Goal: Task Accomplishment & Management: Manage account settings

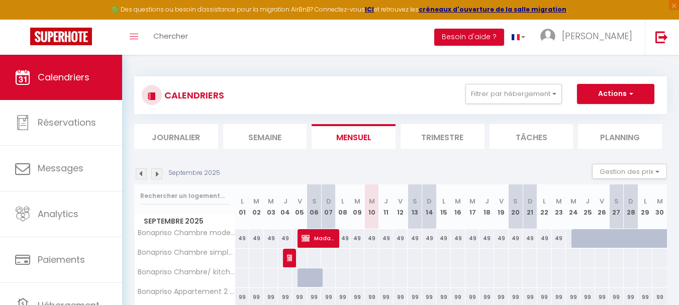
scroll to position [142, 0]
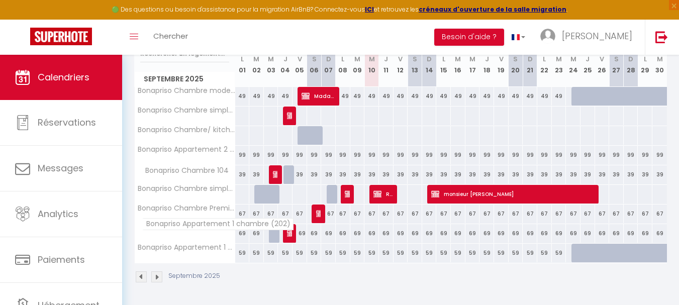
click at [219, 227] on span "Bonapriso Appartement 1 chambre (202)" at bounding box center [217, 224] width 151 height 12
click at [227, 236] on th "Bonapriso Appartement 1 chambre (202)" at bounding box center [185, 233] width 100 height 19
click at [247, 234] on div "69" at bounding box center [242, 233] width 15 height 19
type input "69"
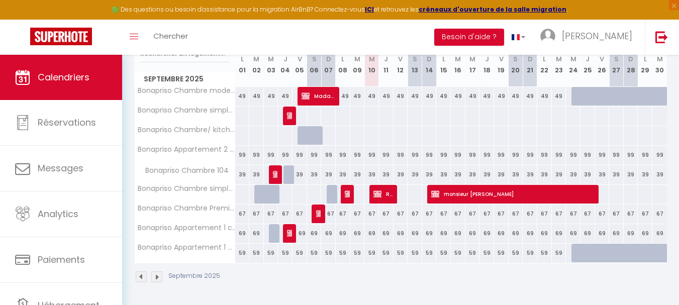
type input "Lun 01 Septembre 2025"
type input "[DATE] Septembre 2025"
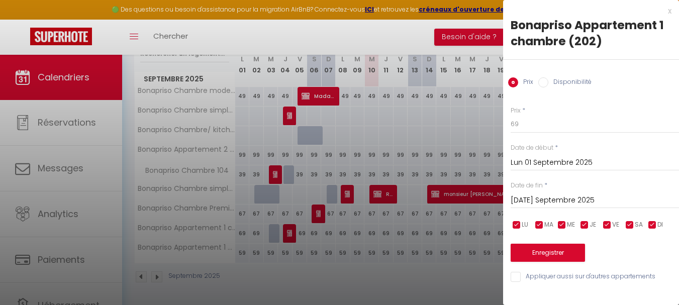
scroll to position [139, 0]
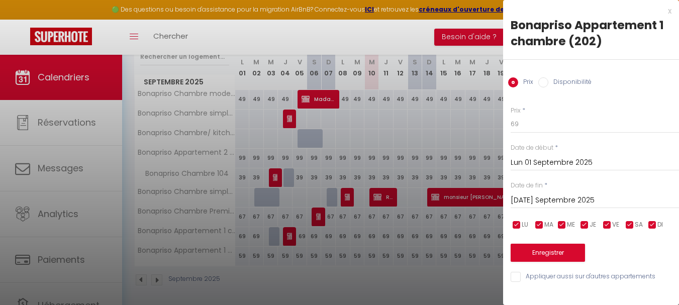
click at [278, 245] on div at bounding box center [339, 152] width 679 height 305
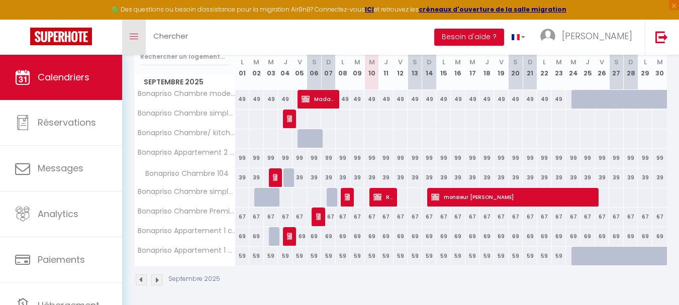
click at [141, 30] on link "Toggle menubar" at bounding box center [134, 37] width 24 height 35
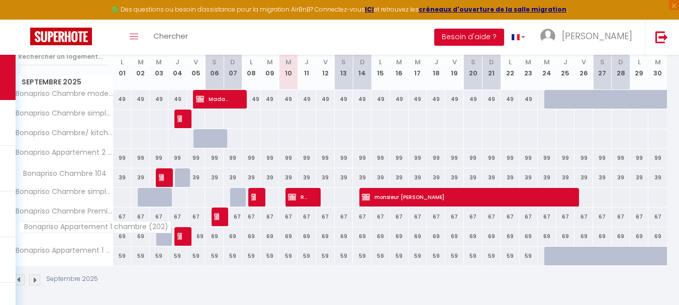
click at [91, 228] on span "Bonapriso Appartement 1 chambre (202)" at bounding box center [95, 227] width 151 height 12
drag, startPoint x: 91, startPoint y: 228, endPoint x: 220, endPoint y: 264, distance: 134.2
click at [220, 264] on div "59" at bounding box center [214, 256] width 19 height 19
type input "59"
type input "Sam 06 Septembre 2025"
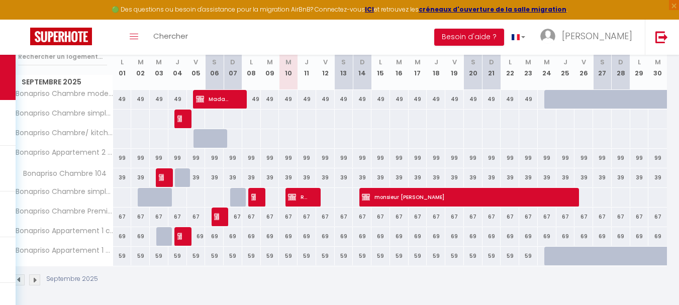
type input "Dim 07 Septembre 2025"
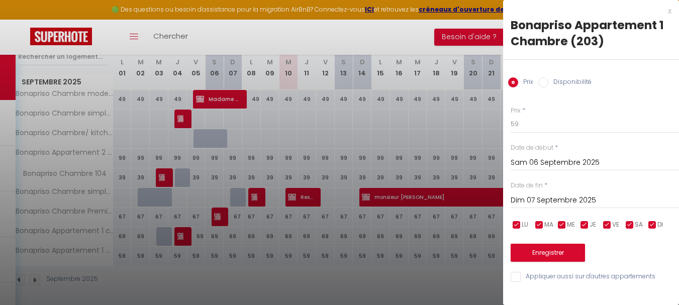
click at [96, 239] on div at bounding box center [339, 152] width 679 height 305
select select
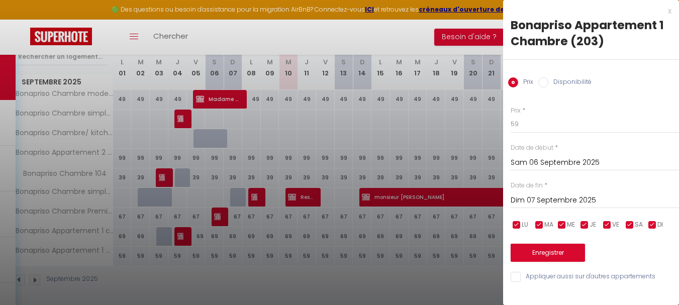
select select
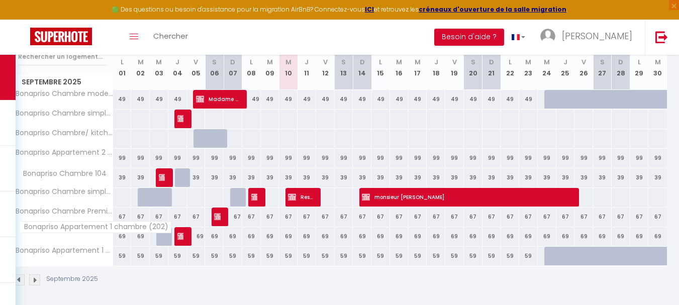
click at [79, 229] on span "Bonapriso Appartement 1 chambre (202)" at bounding box center [95, 227] width 151 height 12
click at [181, 237] on img at bounding box center [181, 236] width 8 height 8
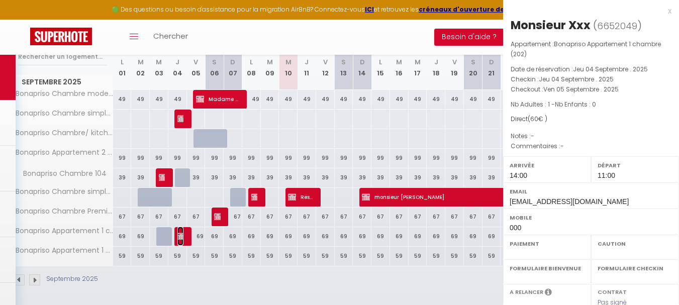
select select "OK"
select select "KO"
select select "0"
select select "1"
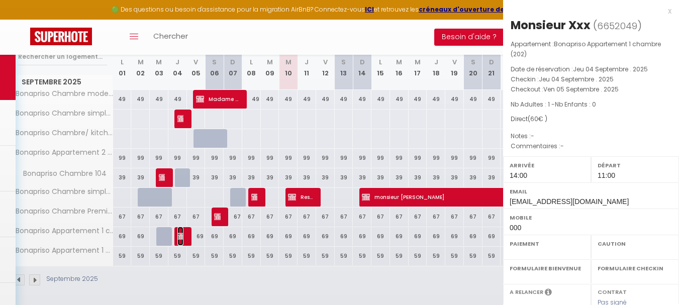
select select
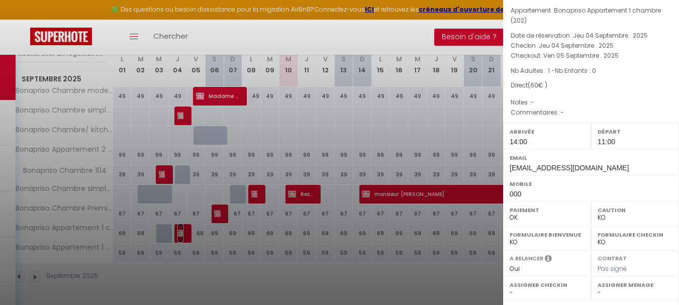
scroll to position [0, 0]
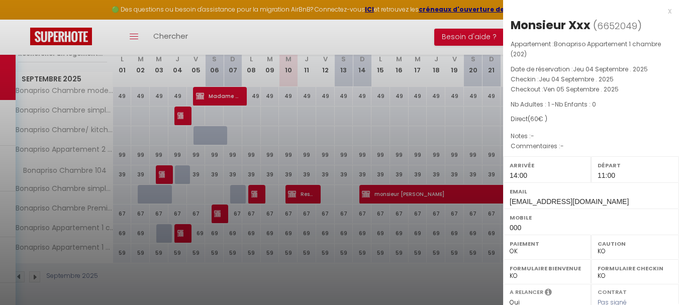
click at [295, 275] on div at bounding box center [339, 152] width 679 height 305
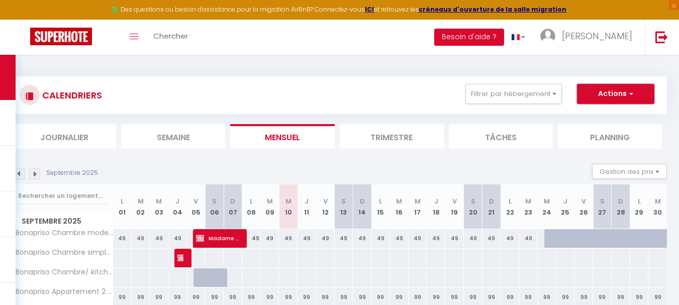
click at [627, 96] on span "button" at bounding box center [629, 93] width 6 height 10
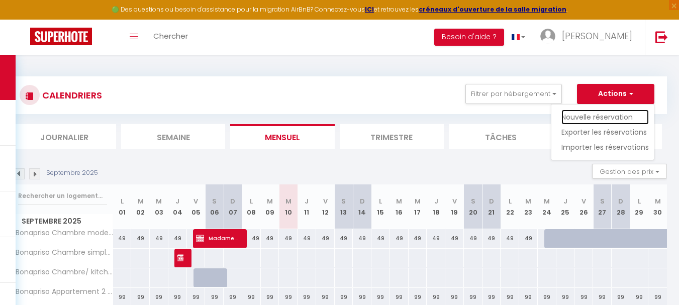
click at [599, 116] on link "Nouvelle réservation" at bounding box center [604, 117] width 87 height 15
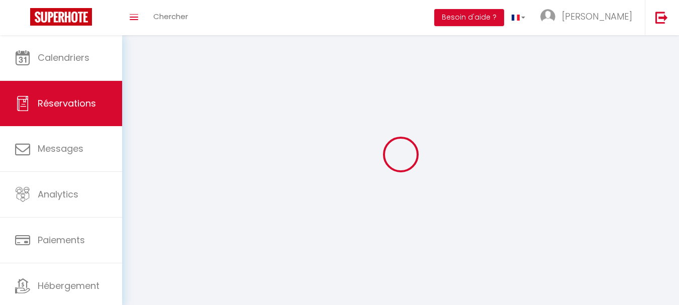
select select
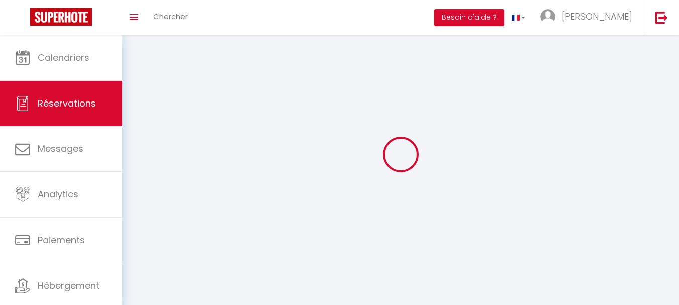
select select
checkbox input "false"
select select
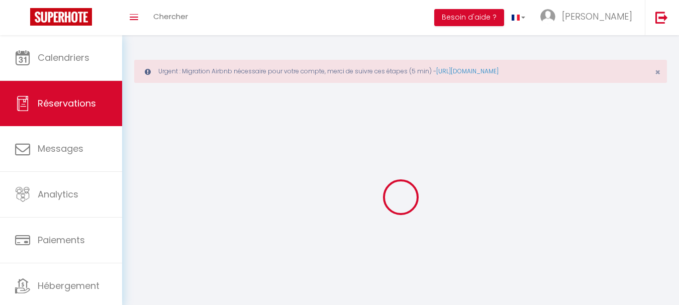
select select
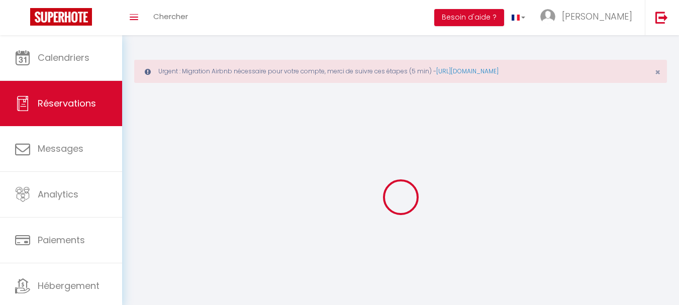
select select
checkbox input "false"
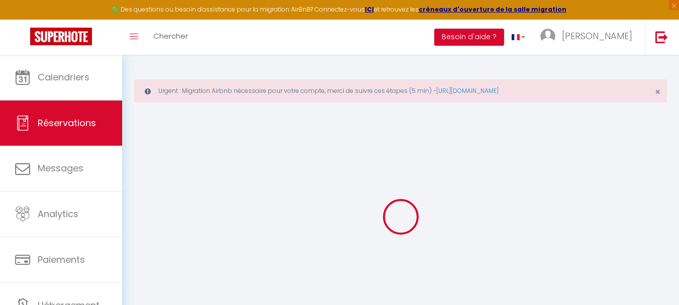
select select
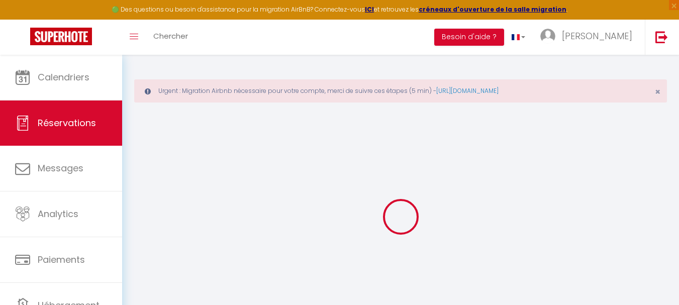
select select
checkbox input "false"
select select
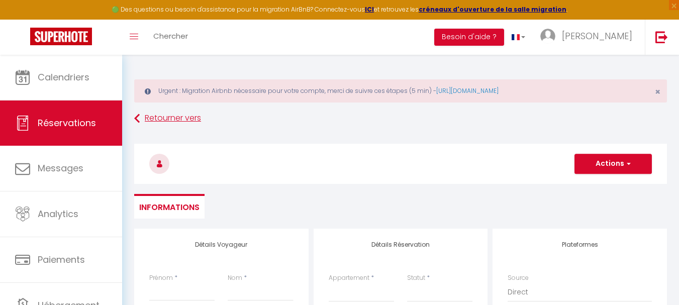
select select
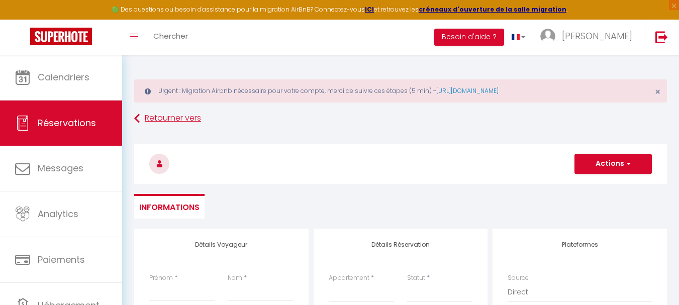
checkbox input "false"
select select
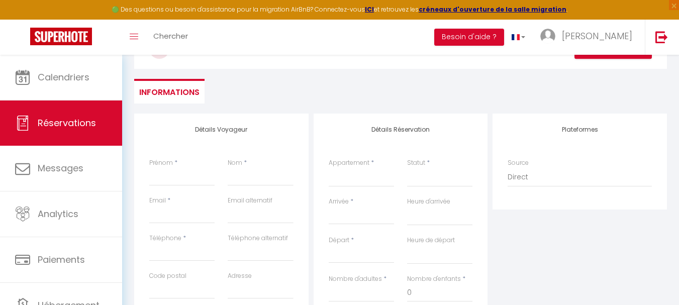
scroll to position [116, 0]
click at [164, 181] on input "Prénom" at bounding box center [181, 176] width 65 height 18
click at [254, 175] on input "Nom" at bounding box center [260, 176] width 65 height 18
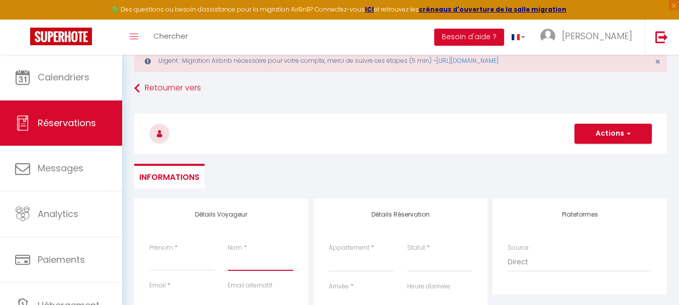
scroll to position [0, 0]
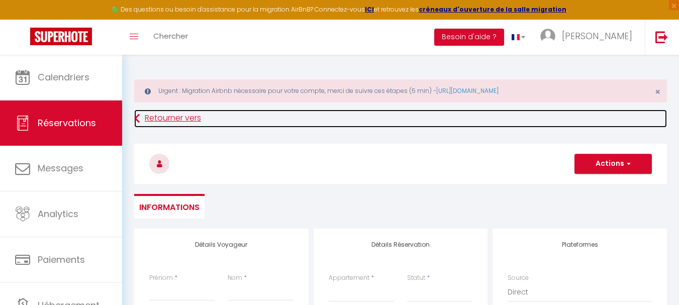
click at [143, 112] on link "Retourner vers" at bounding box center [400, 119] width 532 height 18
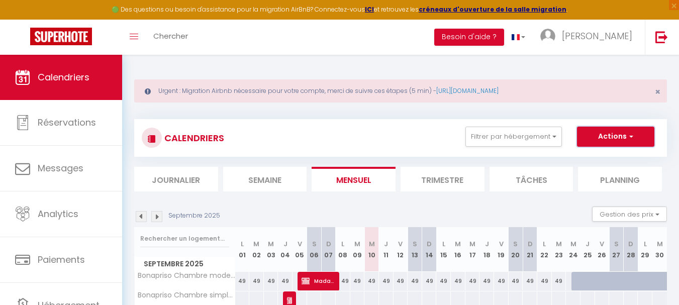
click at [614, 136] on button "Actions" at bounding box center [615, 137] width 77 height 20
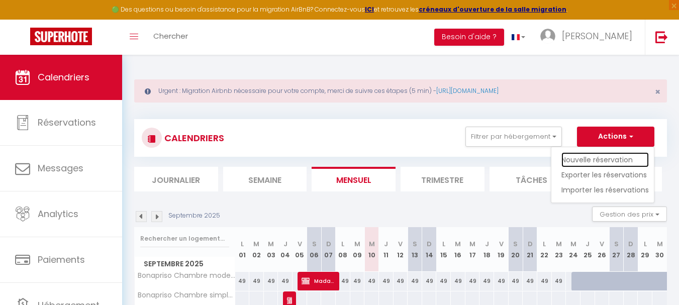
click at [625, 156] on link "Nouvelle réservation" at bounding box center [604, 159] width 87 height 15
select select
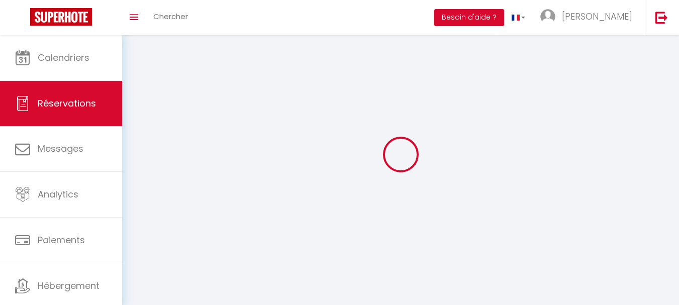
select select
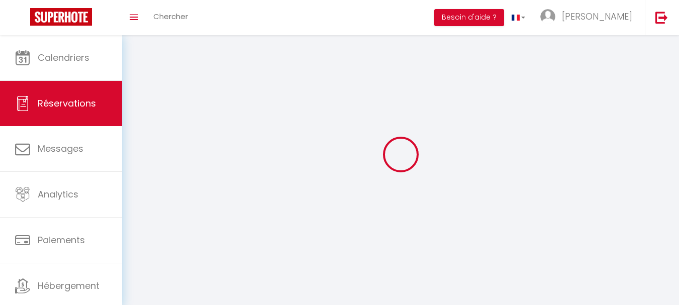
select select
checkbox input "false"
select select
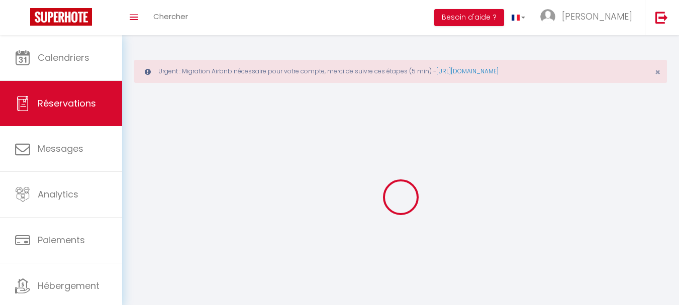
select select
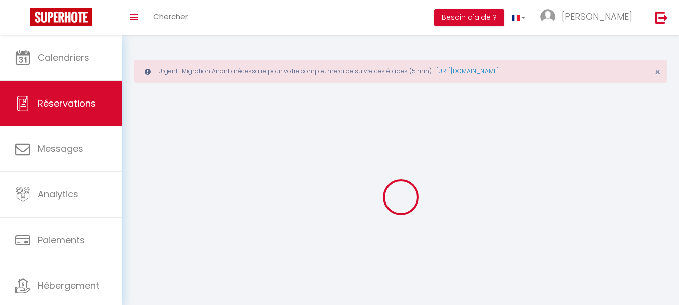
select select
checkbox input "false"
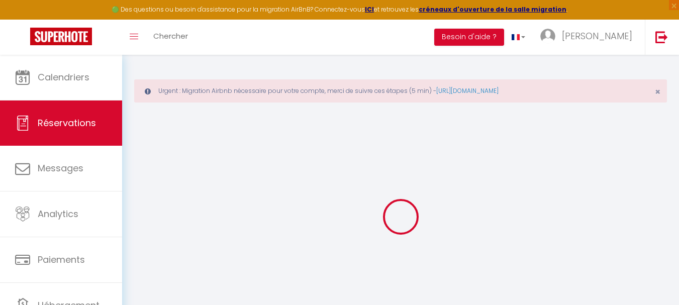
select select
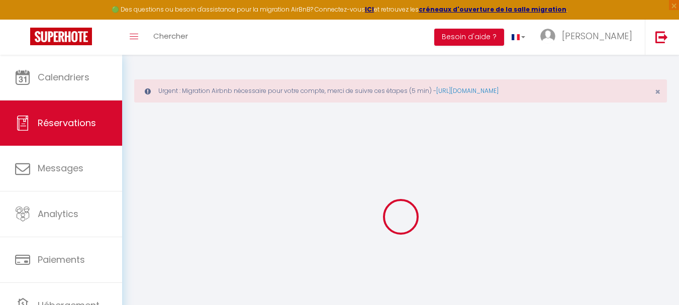
select select
checkbox input "false"
select select
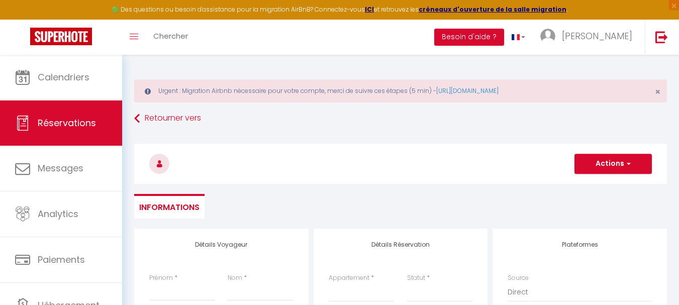
select select
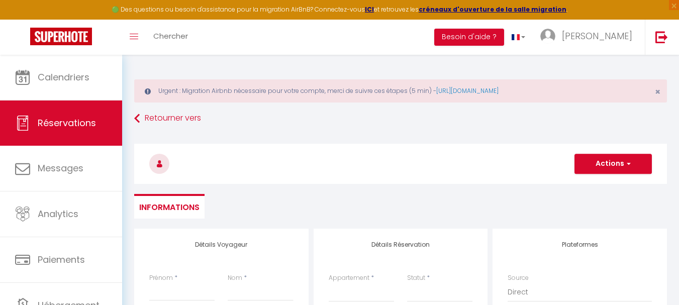
checkbox input "false"
select select
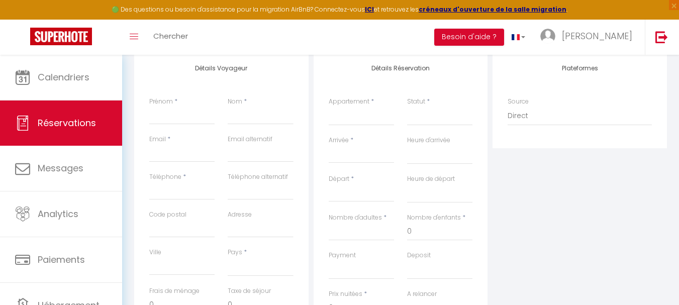
scroll to position [177, 0]
click at [262, 114] on input "Nom" at bounding box center [260, 114] width 65 height 18
type input "D"
select select
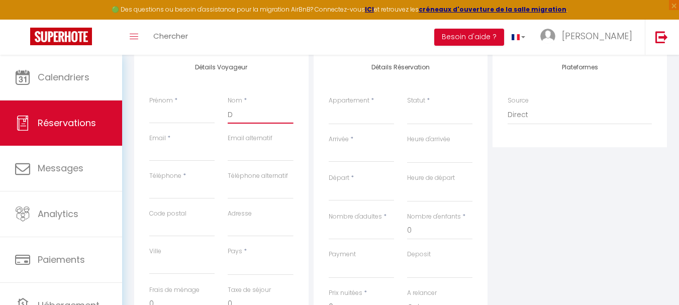
select select
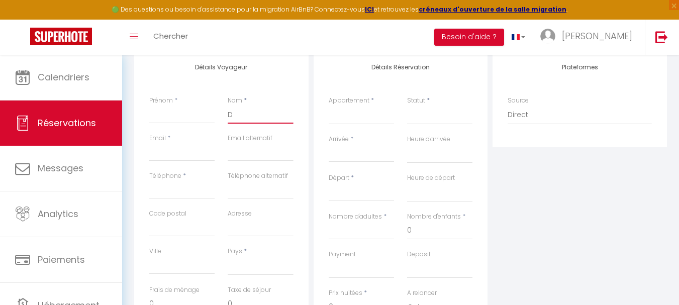
checkbox input "false"
type input "DI"
select select
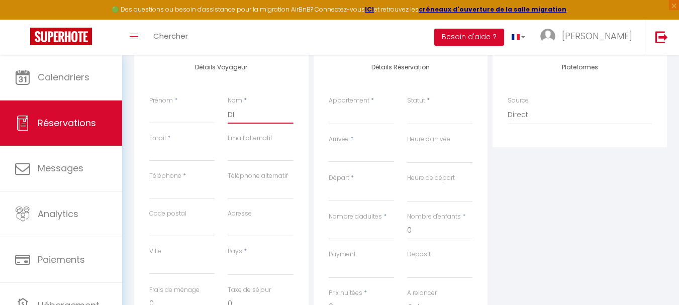
select select
checkbox input "false"
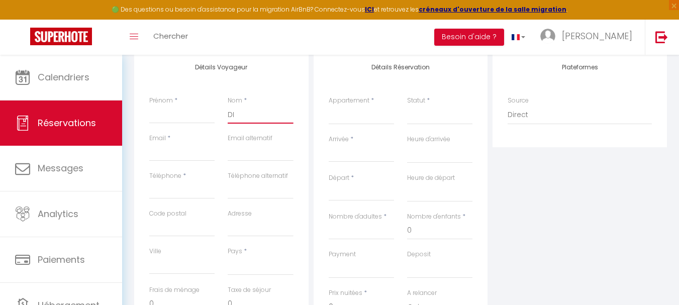
type input "DIC"
select select
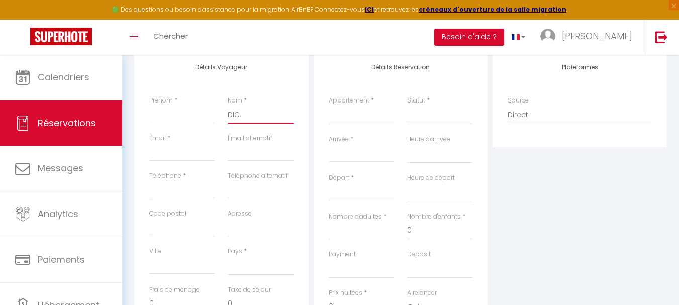
select select
checkbox input "false"
type input "DICK"
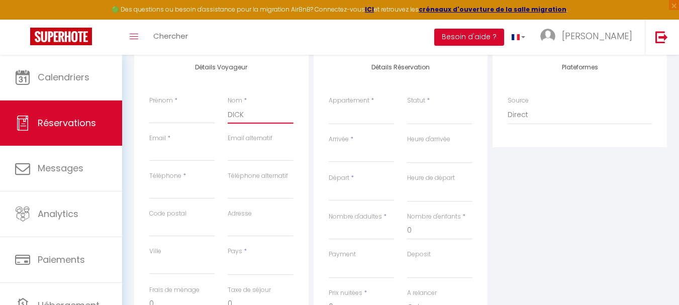
select select
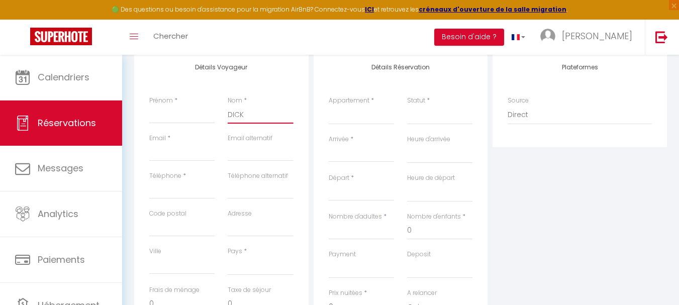
select select
checkbox input "false"
type input "DICKA"
select select
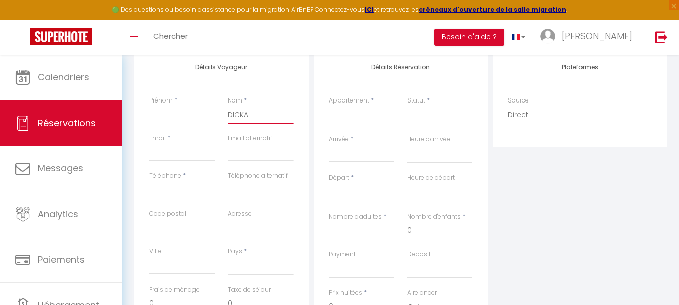
select select
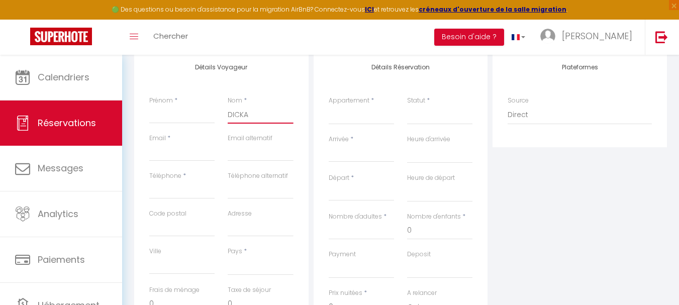
select select
checkbox input "false"
type input "DICKA"
click at [175, 152] on input "Email client" at bounding box center [181, 152] width 65 height 18
type input "d"
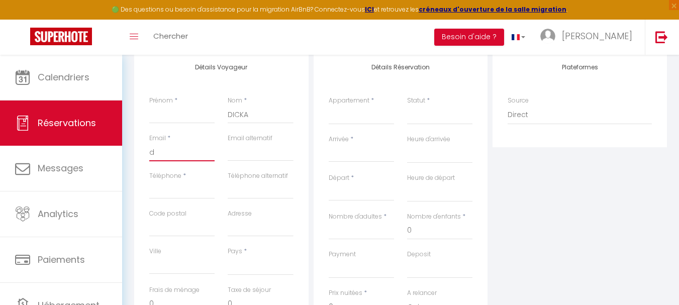
select select
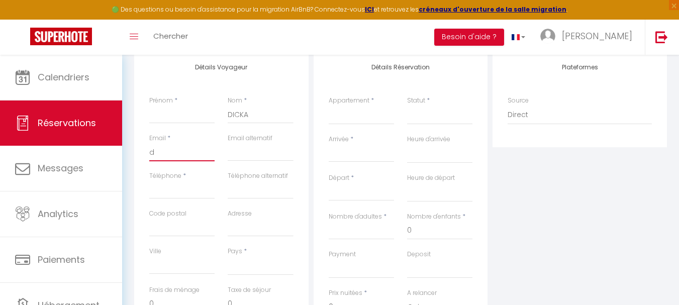
select select
checkbox input "false"
type input "di"
select select
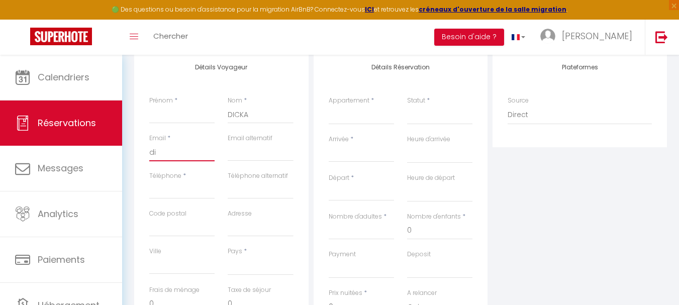
select select
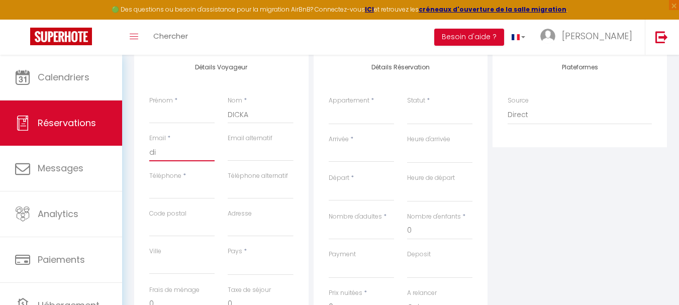
select select
checkbox input "false"
type input "dic"
select select
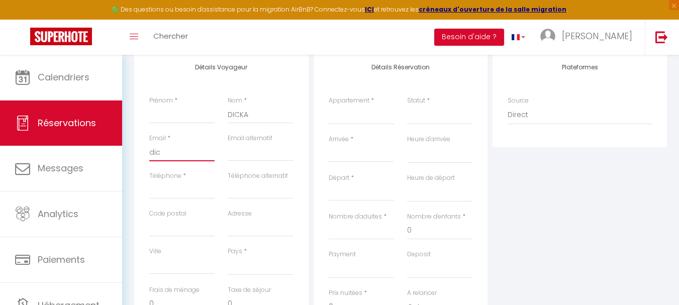
select select
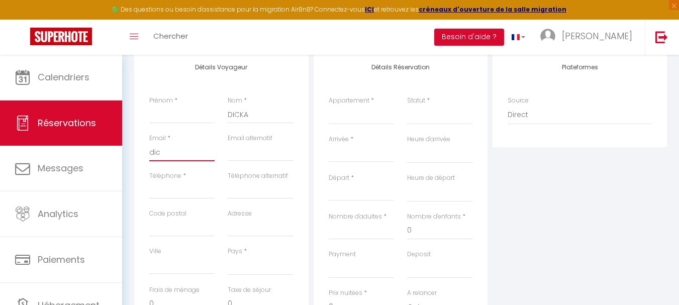
checkbox input "false"
type input "dica"
select select
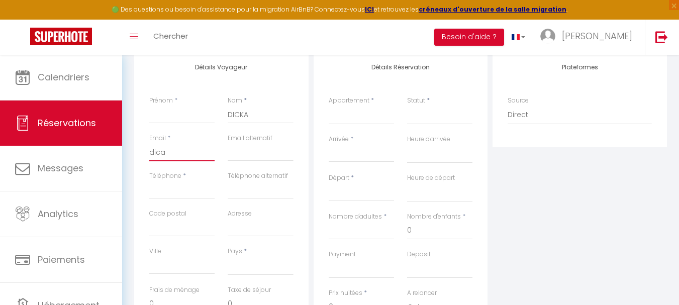
select select
checkbox input "false"
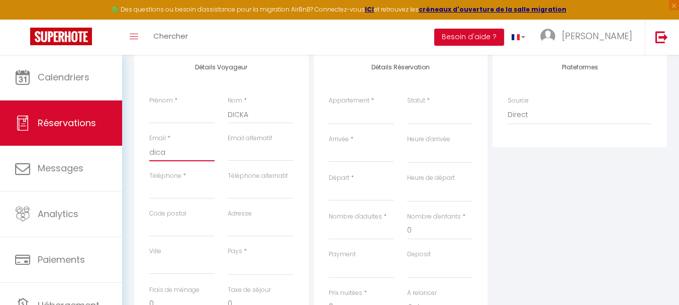
type input "dic"
select select
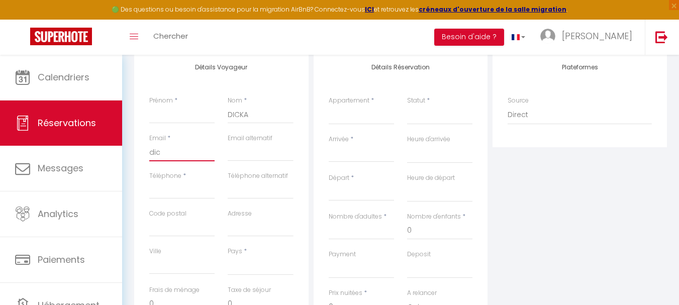
select select
checkbox input "false"
type input "dick"
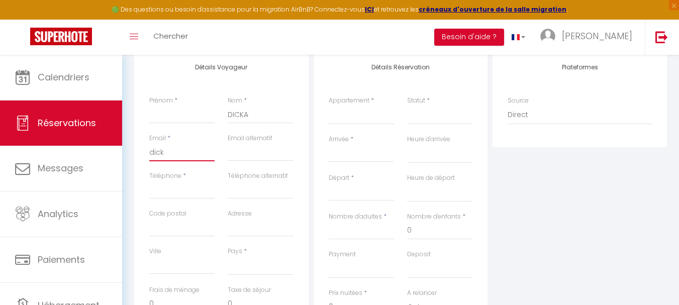
select select
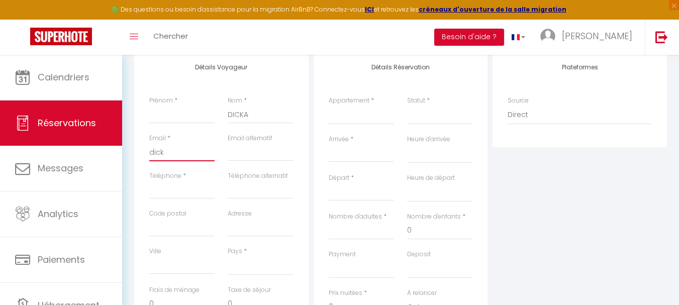
select select
checkbox input "false"
type input "dicka"
select select
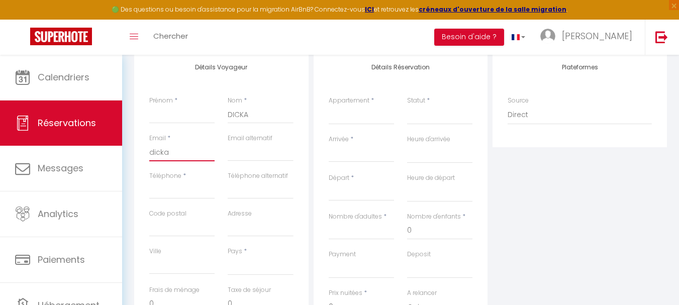
select select
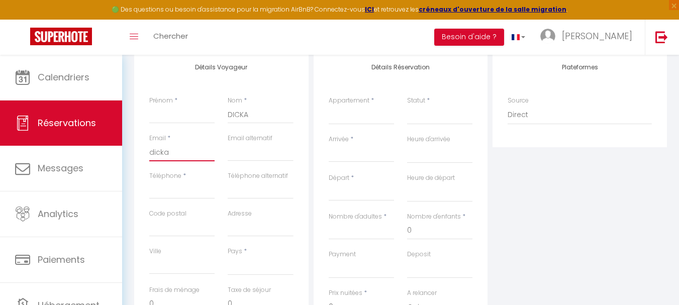
select select
checkbox input "false"
type input "dicka@"
select select
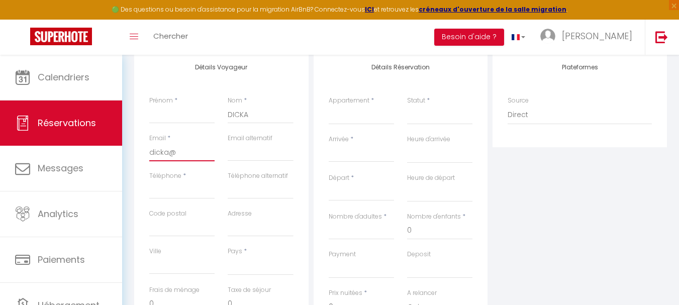
select select
click at [155, 195] on input "Téléphone" at bounding box center [181, 190] width 65 height 18
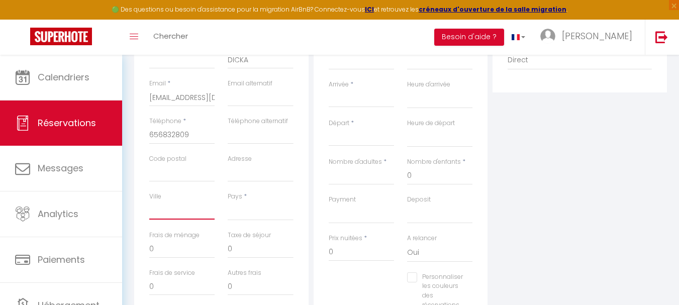
click at [187, 218] on input "Ville" at bounding box center [181, 210] width 65 height 18
click at [261, 212] on select "[GEOGRAPHIC_DATA] [GEOGRAPHIC_DATA] [GEOGRAPHIC_DATA] [GEOGRAPHIC_DATA] [GEOGRA…" at bounding box center [260, 210] width 65 height 19
drag, startPoint x: 261, startPoint y: 212, endPoint x: 251, endPoint y: 239, distance: 28.0
click at [251, 239] on div "Détails Voyageur Prénom * Nom * DICKA Email * [EMAIL_ADDRESS][DOMAIN_NAME] Emai…" at bounding box center [221, 175] width 174 height 359
click at [271, 210] on select "[GEOGRAPHIC_DATA] [GEOGRAPHIC_DATA] [GEOGRAPHIC_DATA] [GEOGRAPHIC_DATA] [GEOGRA…" at bounding box center [260, 210] width 65 height 19
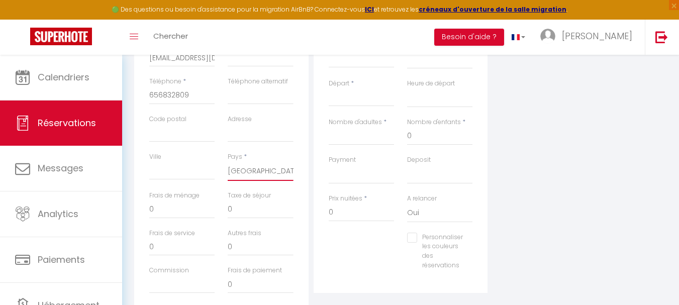
scroll to position [272, 0]
drag, startPoint x: 275, startPoint y: 202, endPoint x: 261, endPoint y: 179, distance: 27.1
click at [261, 179] on select "[GEOGRAPHIC_DATA] [GEOGRAPHIC_DATA] [GEOGRAPHIC_DATA] [GEOGRAPHIC_DATA] [GEOGRA…" at bounding box center [260, 170] width 65 height 19
click at [228, 161] on select "[GEOGRAPHIC_DATA] [GEOGRAPHIC_DATA] [GEOGRAPHIC_DATA] [GEOGRAPHIC_DATA] [GEOGRA…" at bounding box center [260, 170] width 65 height 19
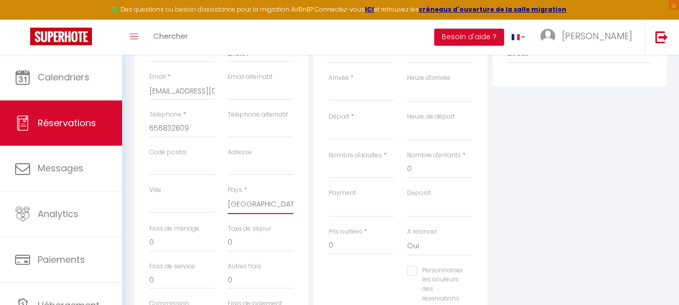
scroll to position [229, 0]
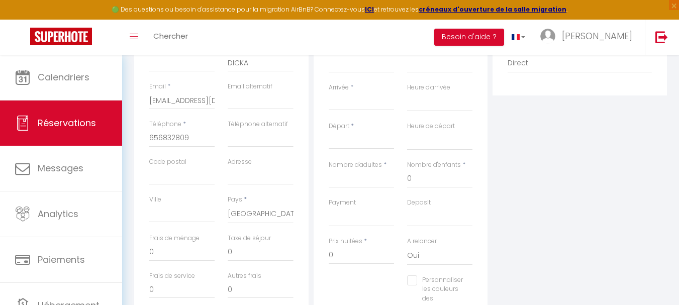
click at [352, 103] on input "Arrivée" at bounding box center [361, 102] width 65 height 13
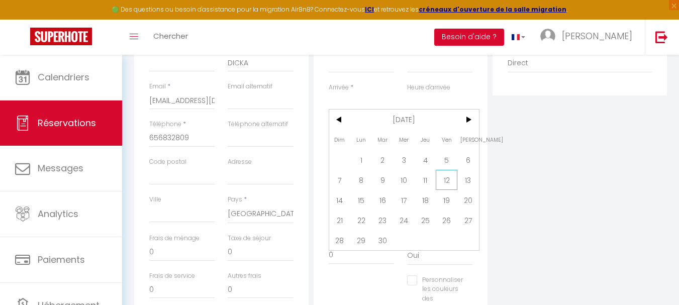
click at [452, 180] on span "12" at bounding box center [447, 180] width 22 height 20
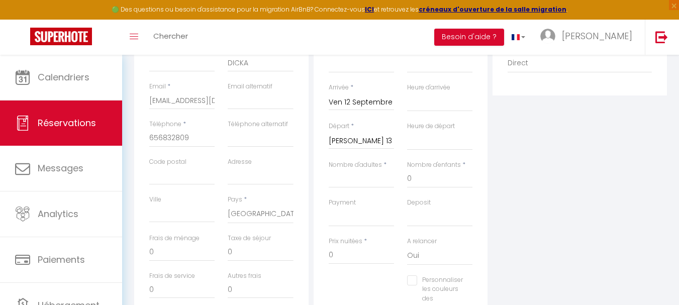
click at [351, 142] on input "[PERSON_NAME] 13 Septembre 2025" at bounding box center [361, 141] width 65 height 13
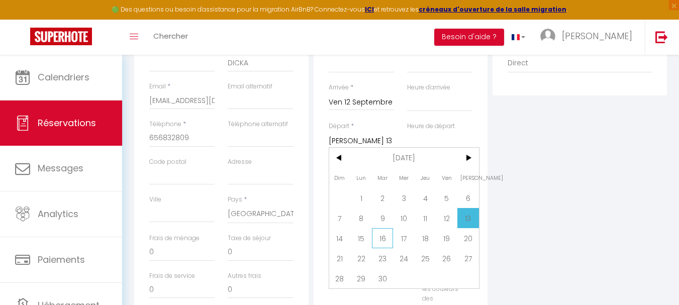
click at [384, 236] on span "16" at bounding box center [383, 238] width 22 height 20
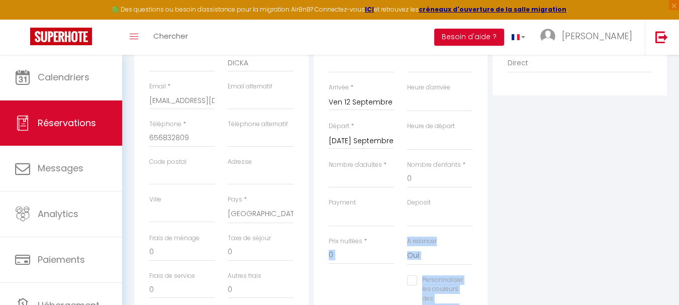
drag, startPoint x: 384, startPoint y: 236, endPoint x: 511, endPoint y: 176, distance: 141.1
click at [511, 176] on div "Détails Voyageur Prénom * Nom * DICKA Email * [EMAIL_ADDRESS][DOMAIN_NAME] Emai…" at bounding box center [401, 178] width 538 height 359
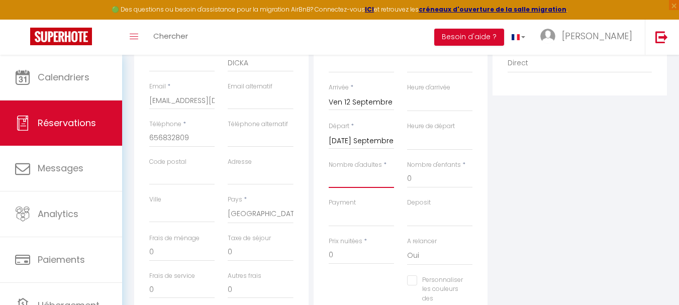
click at [368, 182] on input "Nombre d'adultes" at bounding box center [361, 179] width 65 height 18
click at [416, 178] on input "0" at bounding box center [439, 179] width 65 height 18
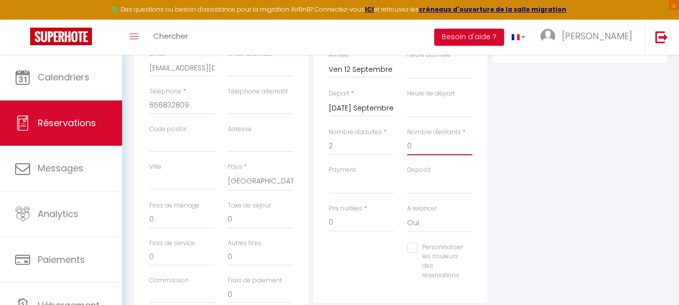
scroll to position [292, 0]
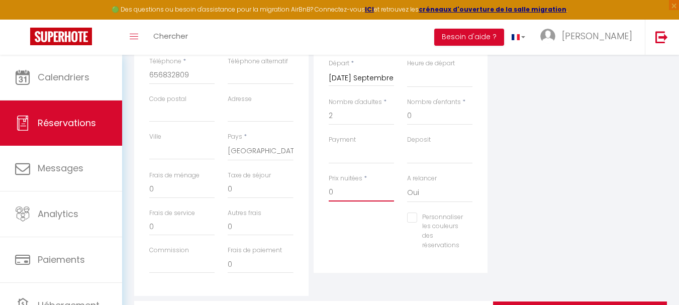
click at [349, 191] on input "0" at bounding box center [361, 192] width 65 height 18
drag, startPoint x: 349, startPoint y: 191, endPoint x: 300, endPoint y: 191, distance: 49.2
click at [300, 191] on div "Détails Voyageur Prénom * Nom * DICKA Email * [EMAIL_ADDRESS][DOMAIN_NAME] Emai…" at bounding box center [401, 116] width 538 height 359
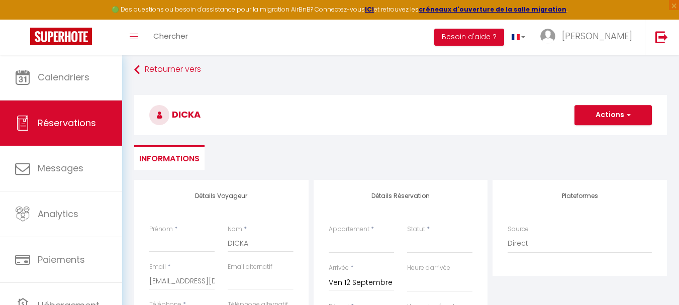
scroll to position [48, 0]
click at [608, 112] on button "Actions" at bounding box center [612, 115] width 77 height 20
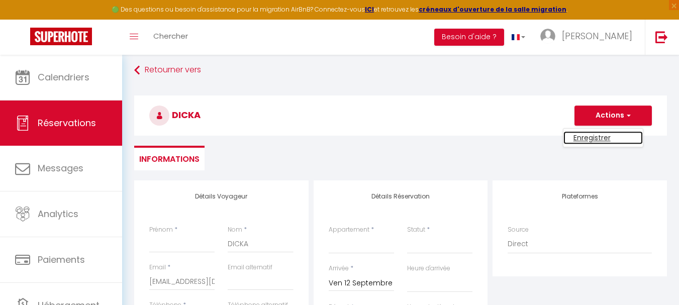
click at [592, 141] on link "Enregistrer" at bounding box center [602, 137] width 79 height 13
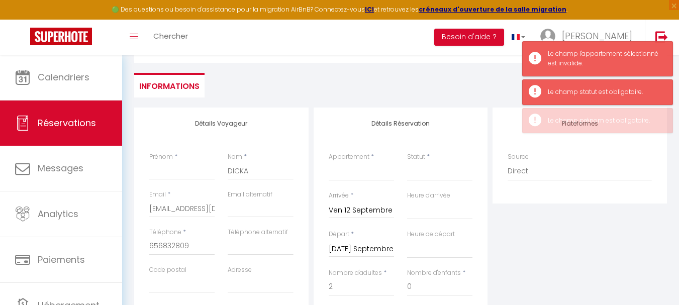
scroll to position [122, 0]
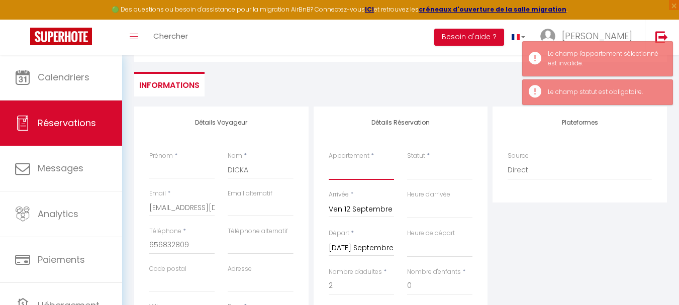
click at [352, 178] on select "Bonapriso Chambre moderne (101) Bonapriso Chambre simple 102 Bonapriso Chambre/…" at bounding box center [361, 170] width 65 height 19
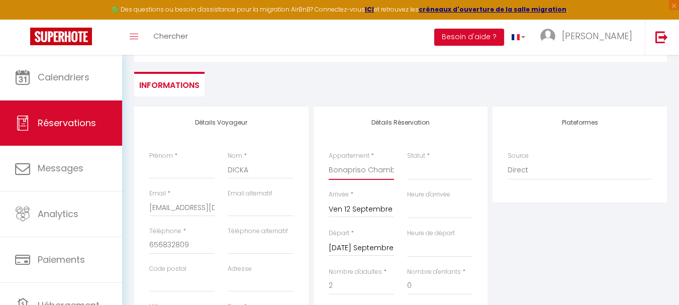
click at [329, 161] on select "Bonapriso Chambre moderne (101) Bonapriso Chambre simple 102 Bonapriso Chambre/…" at bounding box center [361, 170] width 65 height 19
click at [421, 175] on select "Confirmé Non Confirmé [PERSON_NAME] par le voyageur No Show Request" at bounding box center [439, 170] width 65 height 19
click at [407, 161] on select "Confirmé Non Confirmé [PERSON_NAME] par le voyageur No Show Request" at bounding box center [439, 170] width 65 height 19
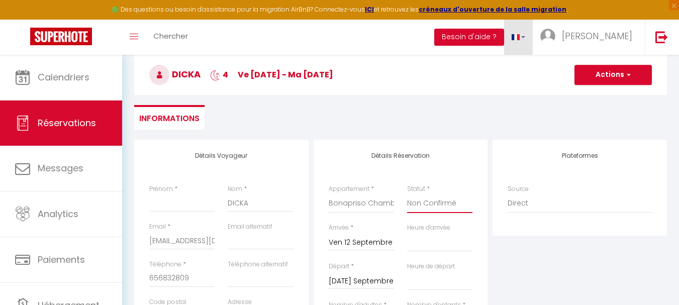
scroll to position [0, 0]
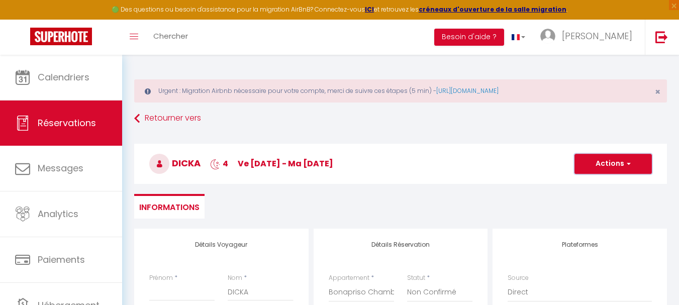
click at [588, 163] on button "Actions" at bounding box center [612, 164] width 77 height 20
click at [588, 186] on link "Enregistrer" at bounding box center [602, 185] width 79 height 13
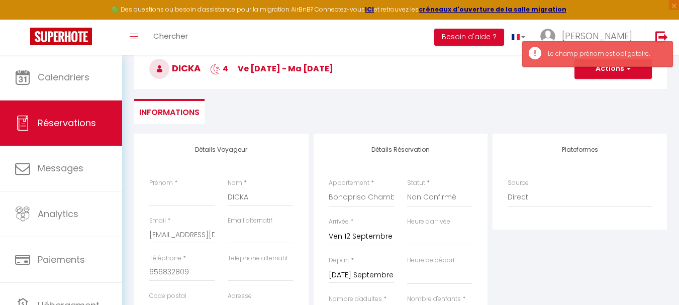
scroll to position [95, 0]
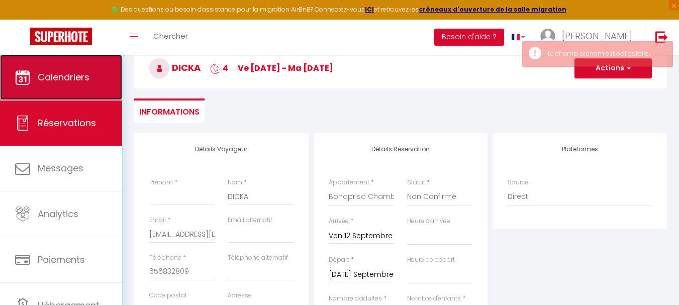
click at [74, 82] on span "Calendriers" at bounding box center [64, 77] width 52 height 13
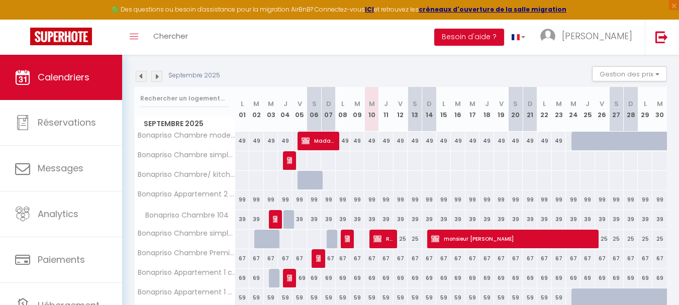
scroll to position [158, 0]
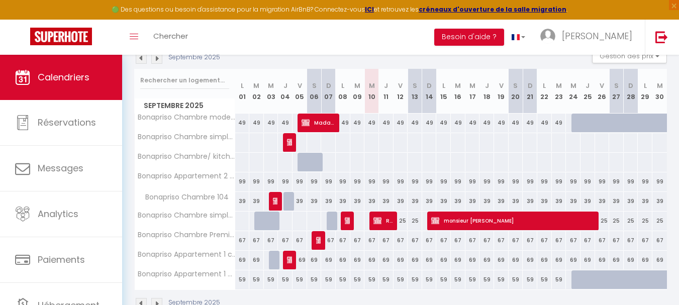
click at [313, 163] on div at bounding box center [319, 167] width 15 height 19
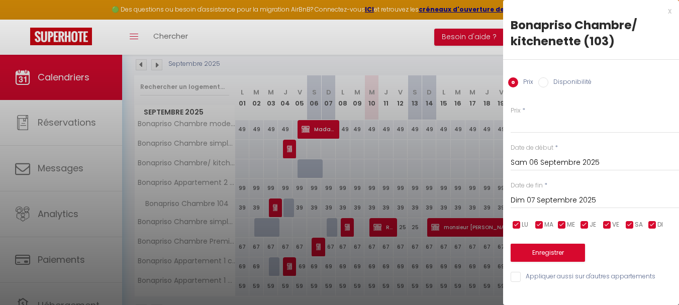
scroll to position [185, 0]
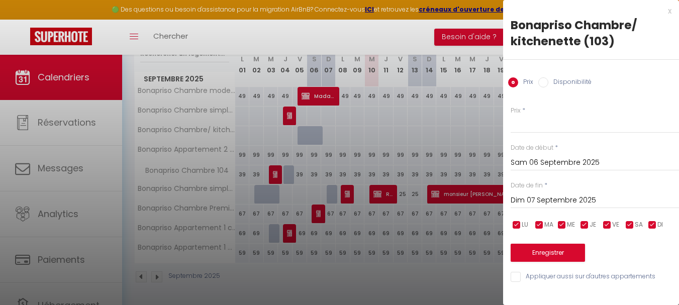
click at [360, 33] on div at bounding box center [339, 152] width 679 height 305
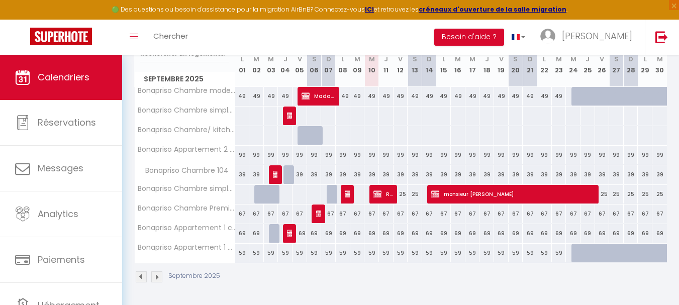
click at [503, 289] on div "Septembre 2025" at bounding box center [400, 278] width 532 height 30
click at [580, 100] on div "49" at bounding box center [587, 96] width 15 height 19
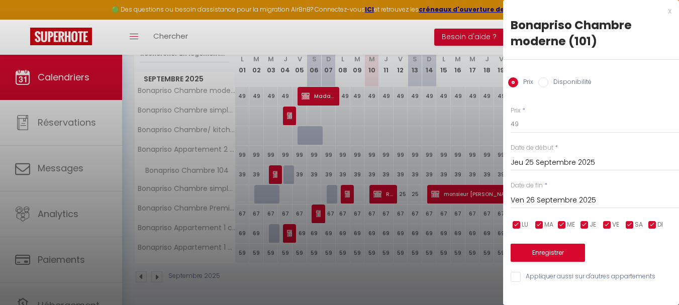
click at [428, 283] on div at bounding box center [339, 152] width 679 height 305
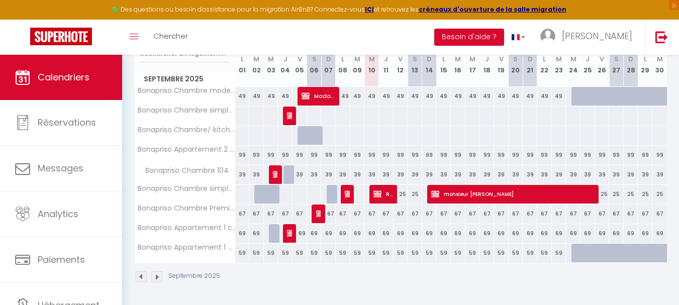
click at [575, 253] on div at bounding box center [578, 253] width 15 height 19
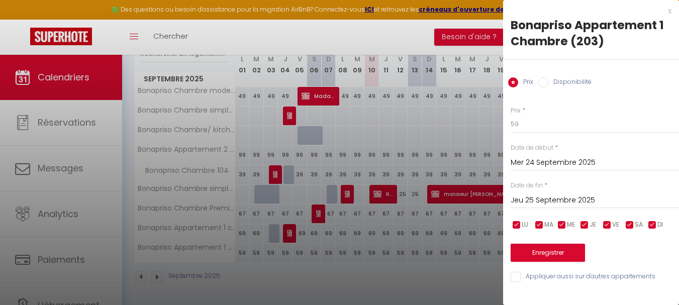
click at [450, 293] on div at bounding box center [339, 152] width 679 height 305
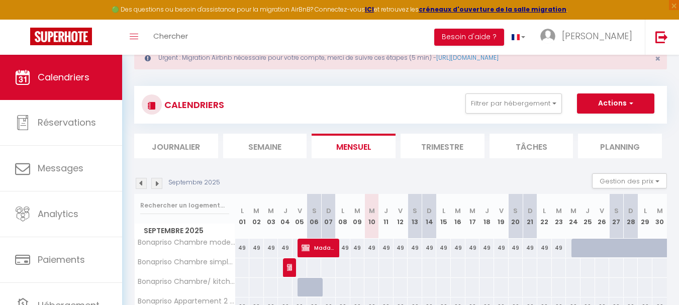
scroll to position [34, 0]
click at [441, 146] on li "Trimestre" at bounding box center [442, 145] width 84 height 25
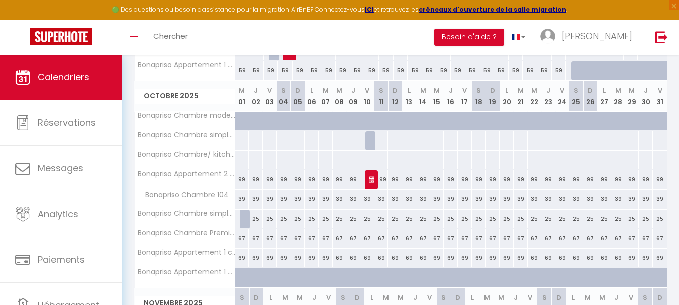
scroll to position [367, 0]
drag, startPoint x: 369, startPoint y: 185, endPoint x: 226, endPoint y: 180, distance: 143.3
click at [226, 180] on th "Bonapriso Appartement 2 chambres (201)" at bounding box center [185, 180] width 100 height 19
drag, startPoint x: 372, startPoint y: 182, endPoint x: 227, endPoint y: 172, distance: 145.0
click at [227, 172] on span "Bonapriso Appartement 2 chambres (201)" at bounding box center [219, 171] width 155 height 12
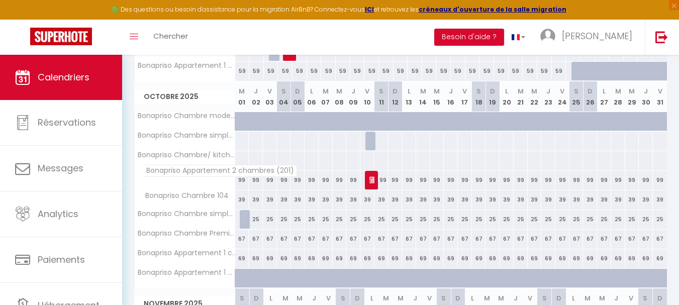
click at [227, 172] on span "Bonapriso Appartement 2 chambres (201)" at bounding box center [219, 171] width 155 height 12
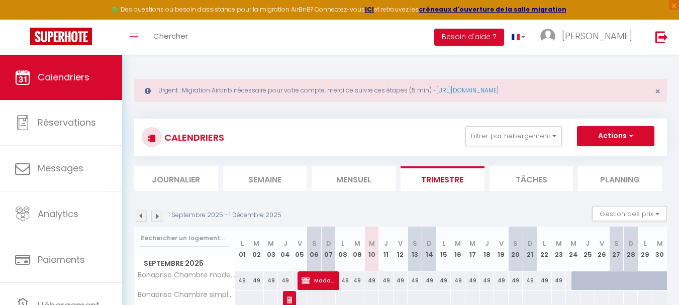
scroll to position [0, 0]
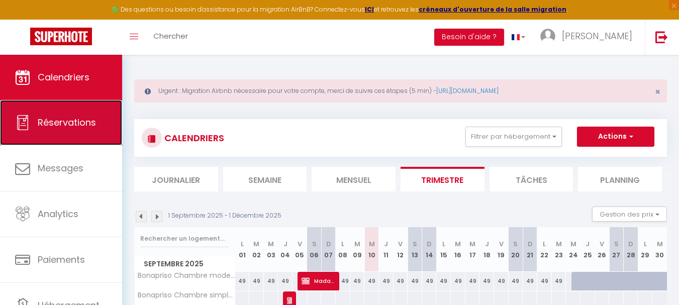
click at [73, 126] on span "Réservations" at bounding box center [67, 122] width 58 height 13
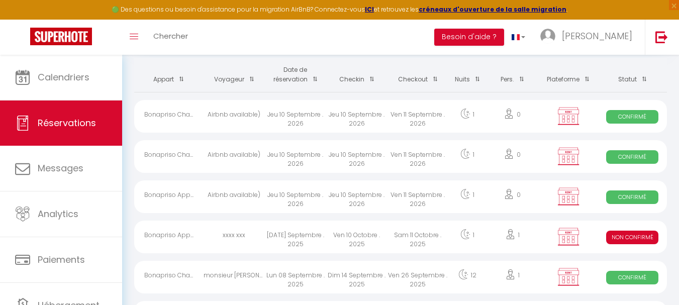
scroll to position [100, 0]
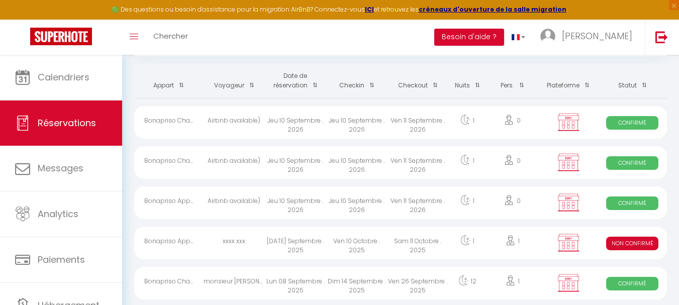
click at [629, 204] on span "Confirmé" at bounding box center [632, 203] width 52 height 14
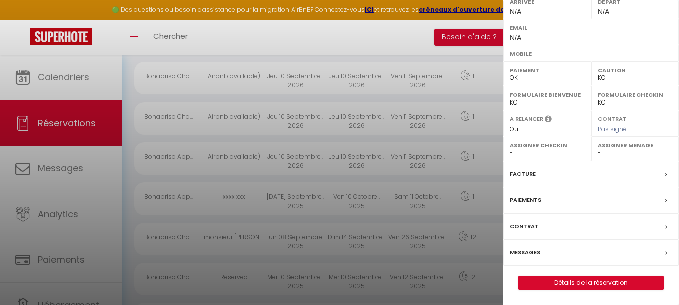
scroll to position [145, 0]
click at [360, 203] on div at bounding box center [339, 152] width 679 height 305
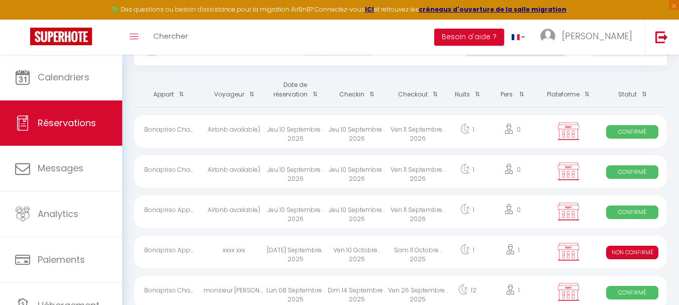
scroll to position [90, 0]
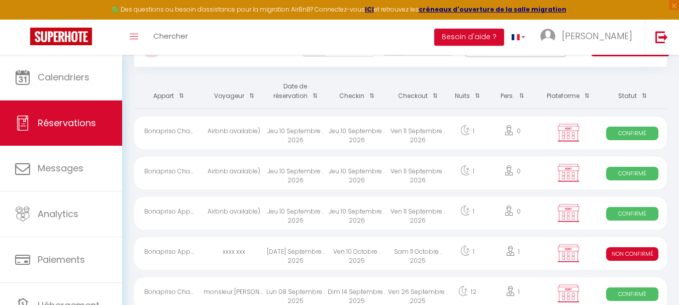
drag, startPoint x: 616, startPoint y: 258, endPoint x: 362, endPoint y: 238, distance: 254.4
click at [362, 238] on div "Ven 10 Octobre . 2025" at bounding box center [356, 253] width 61 height 33
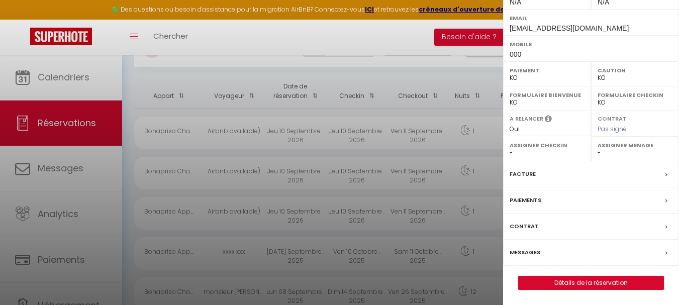
click at [436, 259] on div at bounding box center [339, 152] width 679 height 305
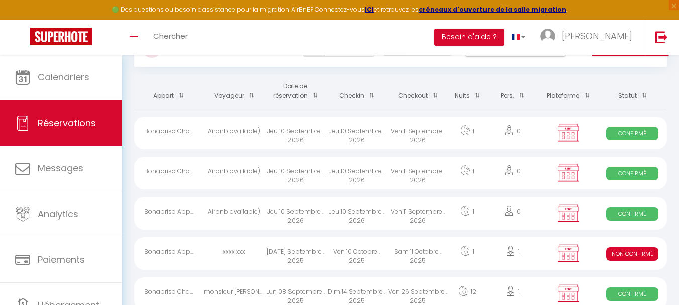
click at [436, 259] on div "Sam 11 Octobre . 2025" at bounding box center [417, 253] width 61 height 33
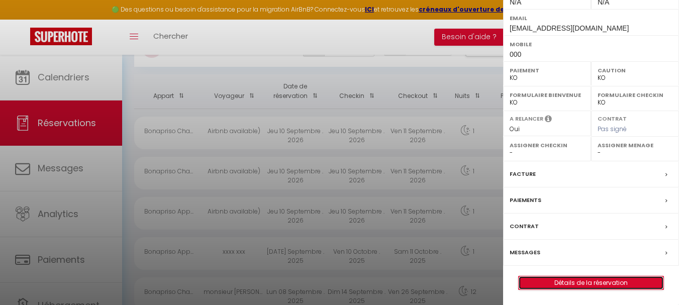
click at [581, 282] on link "Détails de la réservation" at bounding box center [590, 282] width 145 height 13
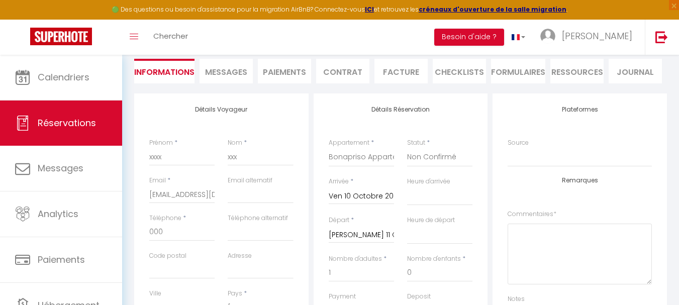
scroll to position [136, 0]
click at [346, 159] on select "Bonapriso Chambre moderne (101) Bonapriso Chambre simple 102 Bonapriso Chambre/…" at bounding box center [361, 156] width 65 height 19
click at [410, 114] on div "Détails Réservation Appartement * Bonapriso Chambre moderne (101) Bonapriso Cha…" at bounding box center [400, 279] width 174 height 374
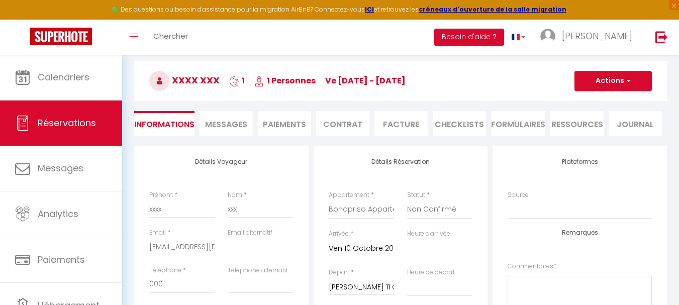
scroll to position [82, 0]
click at [620, 87] on button "Actions" at bounding box center [612, 81] width 77 height 20
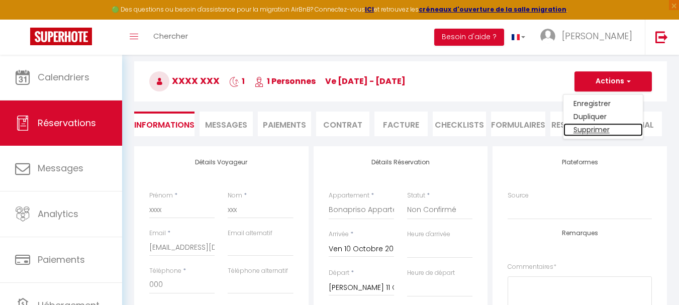
click at [594, 130] on link "Supprimer" at bounding box center [602, 129] width 79 height 13
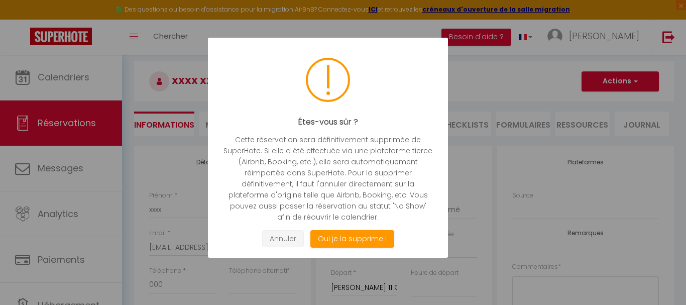
click at [279, 237] on button "Annuler" at bounding box center [283, 239] width 42 height 18
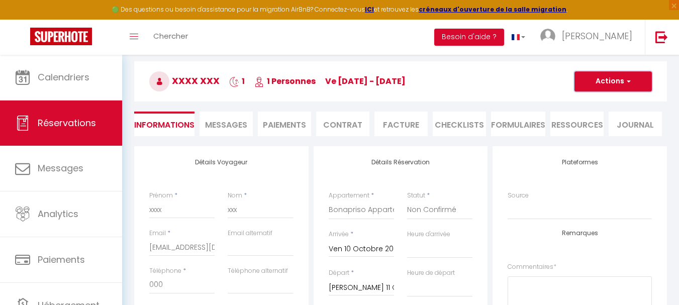
click at [594, 91] on button "Actions" at bounding box center [612, 81] width 77 height 20
click at [531, 99] on h3 "xxxx xxx 1 1 Personnes ve [DATE] - [DATE]" at bounding box center [400, 81] width 532 height 40
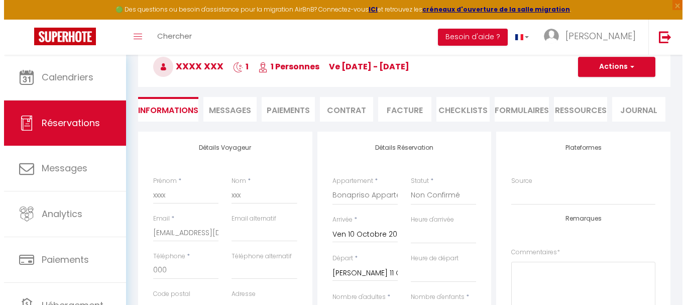
scroll to position [98, 0]
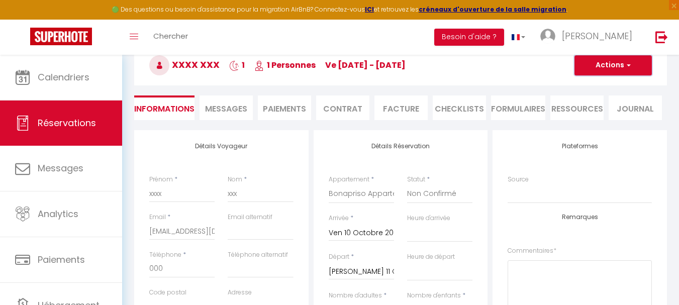
click at [635, 63] on button "Actions" at bounding box center [612, 65] width 77 height 20
click at [582, 115] on link "Supprimer" at bounding box center [602, 113] width 79 height 13
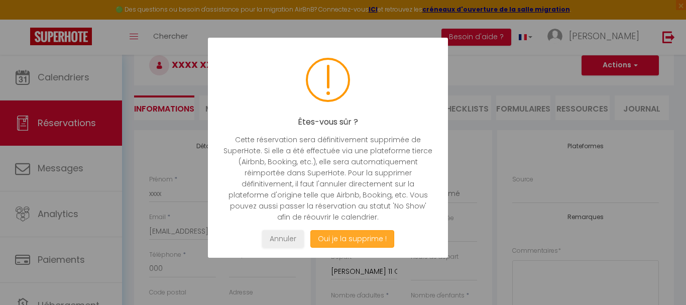
click at [348, 241] on button "Oui je la supprime !" at bounding box center [352, 239] width 84 height 18
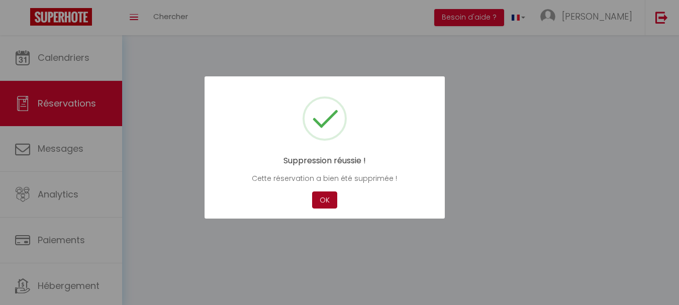
scroll to position [98, 0]
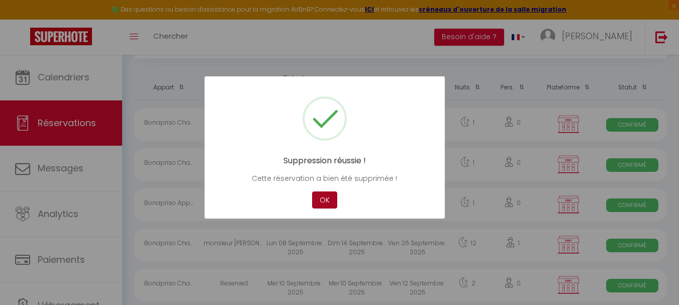
click at [324, 200] on button "OK" at bounding box center [324, 200] width 25 height 18
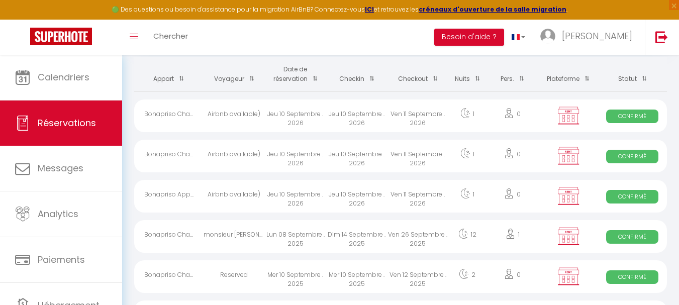
scroll to position [106, 0]
click at [633, 117] on span "Confirmé" at bounding box center [632, 117] width 52 height 14
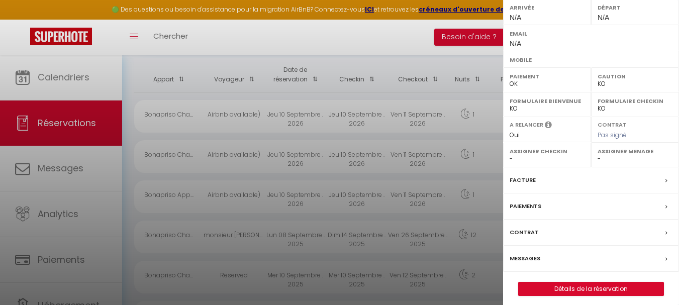
scroll to position [179, 0]
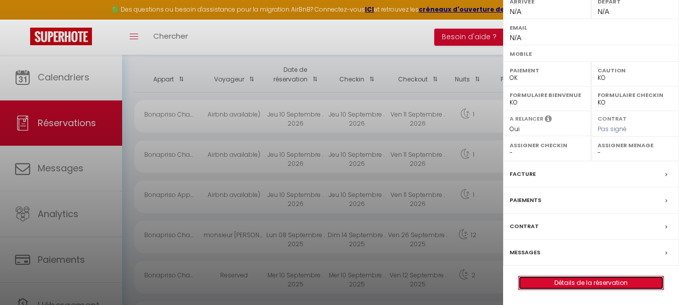
click at [588, 280] on link "Détails de la réservation" at bounding box center [590, 282] width 145 height 13
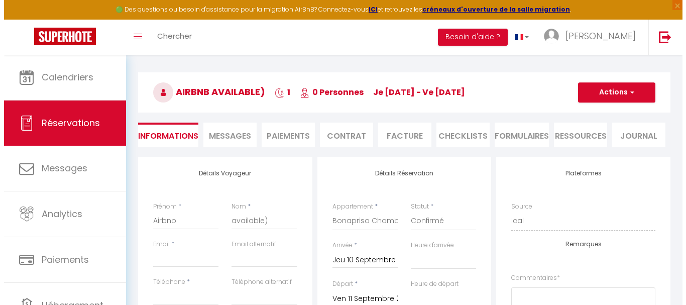
scroll to position [72, 0]
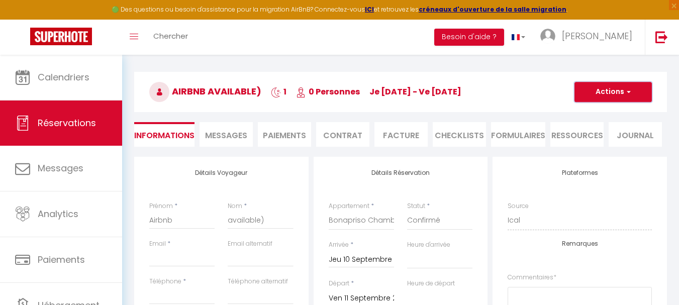
click at [626, 94] on span "button" at bounding box center [627, 91] width 6 height 9
click at [602, 142] on link "Supprimer" at bounding box center [602, 140] width 79 height 13
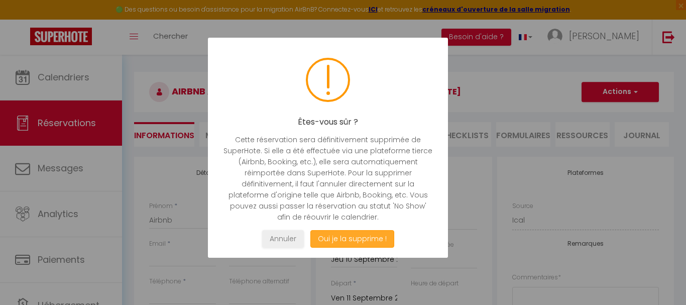
click at [343, 239] on button "Oui je la supprime !" at bounding box center [352, 239] width 84 height 18
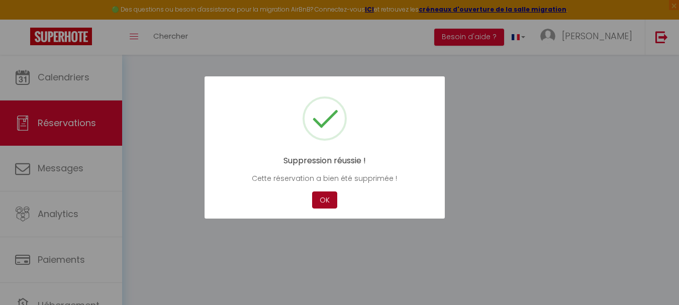
scroll to position [72, 0]
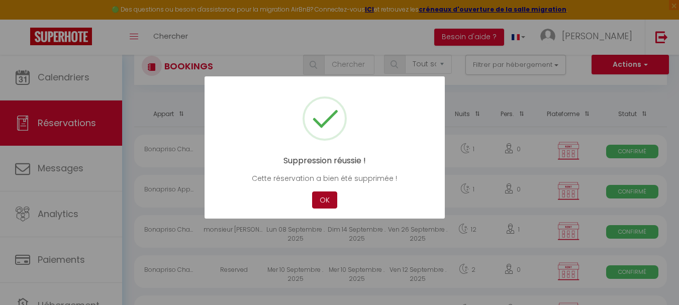
click at [327, 202] on button "OK" at bounding box center [324, 200] width 25 height 18
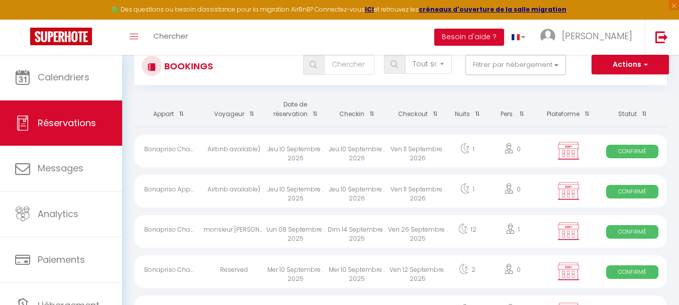
click at [643, 151] on span "Confirmé" at bounding box center [632, 152] width 52 height 14
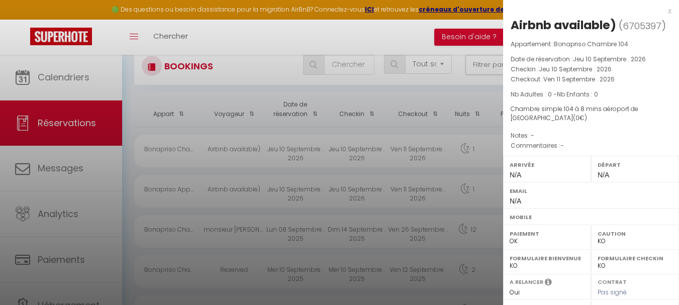
scroll to position [163, 0]
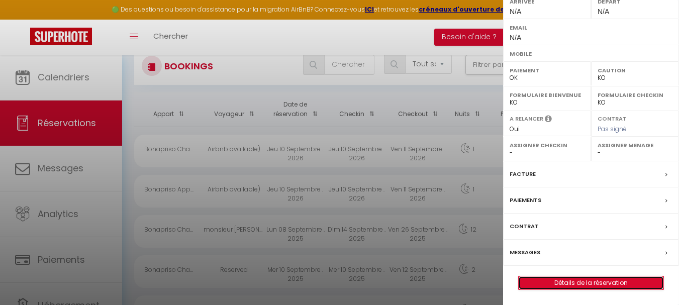
click at [550, 280] on link "Détails de la réservation" at bounding box center [590, 282] width 145 height 13
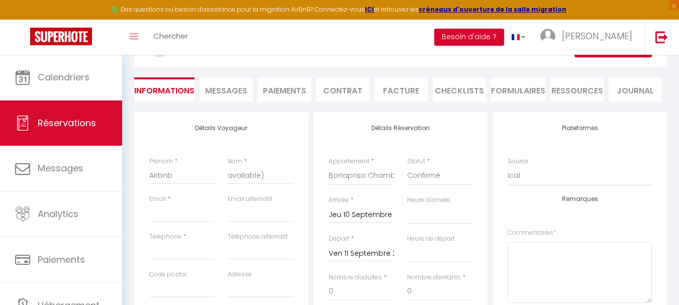
scroll to position [117, 0]
click at [376, 173] on select "Bonapriso Chambre moderne (101) Bonapriso Chambre simple 102 Bonapriso Chambre/…" at bounding box center [361, 175] width 65 height 19
click at [293, 41] on div "Toggle menubar Chercher BUTTON Besoin d'aide ? [PERSON_NAME] Équipe" at bounding box center [372, 37] width 598 height 35
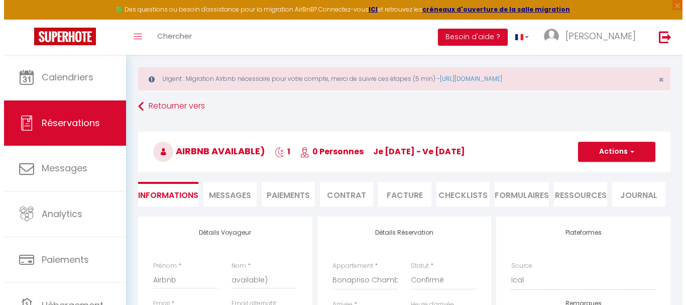
scroll to position [6, 0]
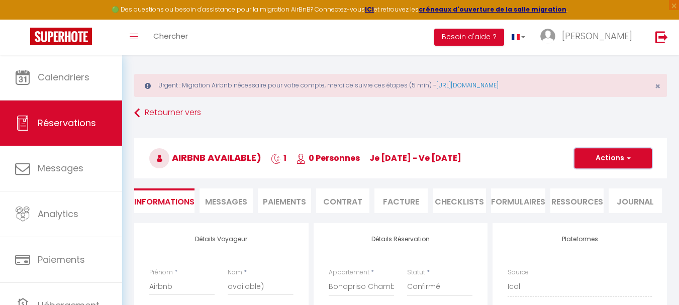
click at [622, 156] on button "Actions" at bounding box center [612, 158] width 77 height 20
click at [591, 202] on link "Supprimer" at bounding box center [602, 206] width 79 height 13
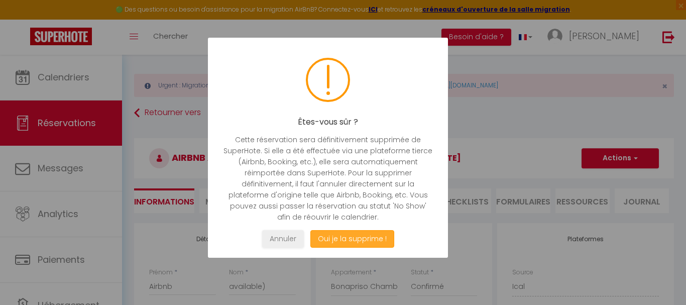
click at [371, 237] on button "Oui je la supprime !" at bounding box center [352, 239] width 84 height 18
drag, startPoint x: 371, startPoint y: 237, endPoint x: 330, endPoint y: 240, distance: 41.3
click at [330, 240] on button "Oui je la supprime !" at bounding box center [352, 239] width 84 height 18
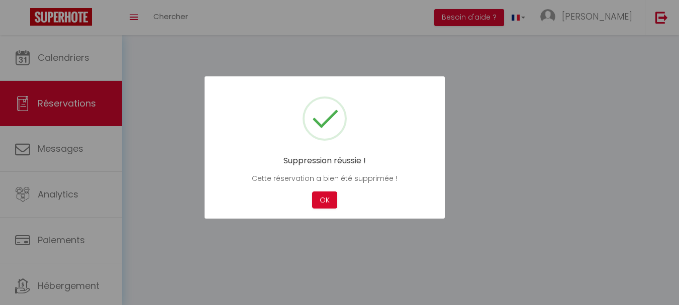
click at [330, 236] on div at bounding box center [339, 152] width 679 height 305
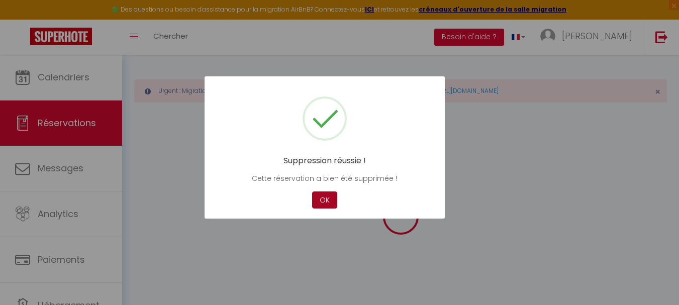
click at [321, 201] on button "OK" at bounding box center [324, 200] width 25 height 18
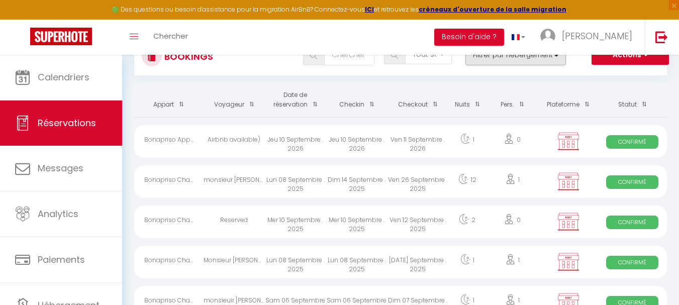
scroll to position [102, 0]
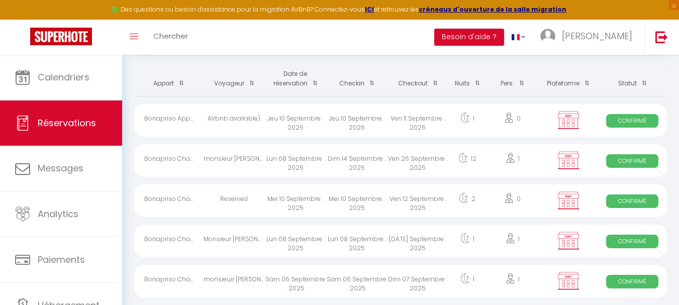
click at [631, 203] on span "Confirmé" at bounding box center [632, 201] width 52 height 14
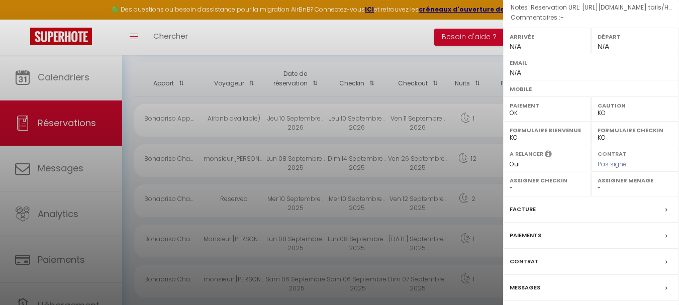
scroll to position [154, 0]
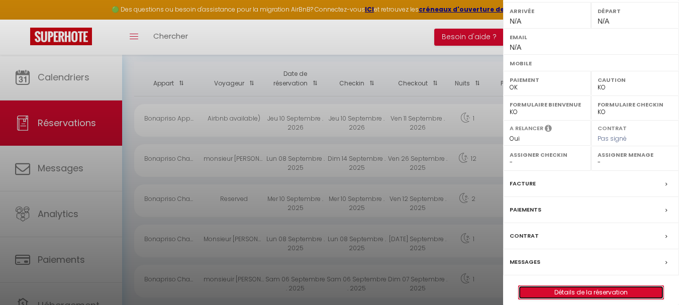
click at [586, 286] on link "Détails de la réservation" at bounding box center [590, 292] width 145 height 13
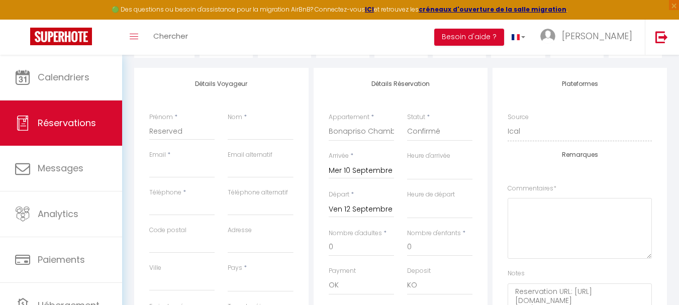
scroll to position [161, 0]
click at [365, 209] on input "Ven 12 Septembre 2025" at bounding box center [361, 208] width 65 height 13
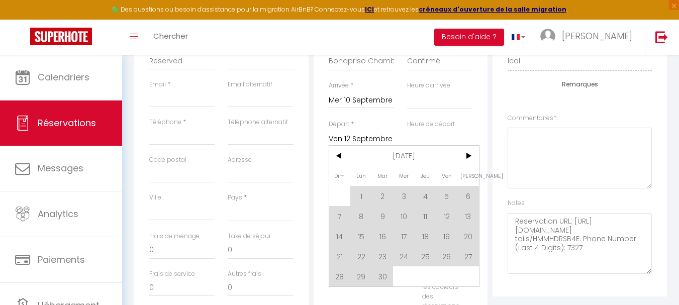
scroll to position [261, 0]
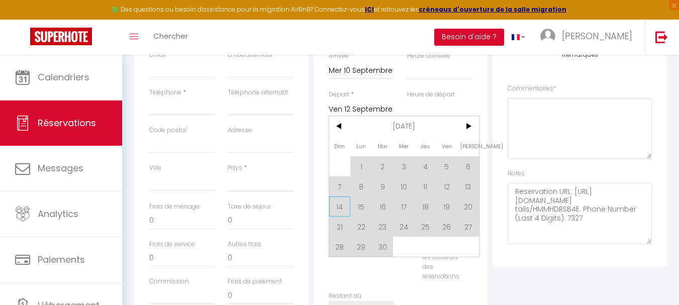
click at [340, 202] on span "14" at bounding box center [340, 206] width 22 height 20
click at [340, 202] on div "Payment OK KO" at bounding box center [361, 185] width 78 height 39
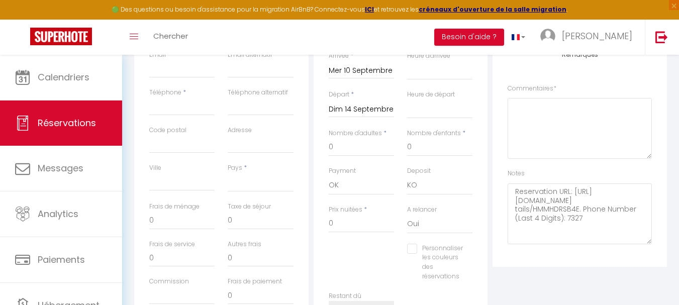
click at [471, 94] on div "Heure de départ 00:00 00:30 01:00 01:30 02:00 02:30 03:00 03:30 04:00 04:30 05:…" at bounding box center [439, 104] width 65 height 29
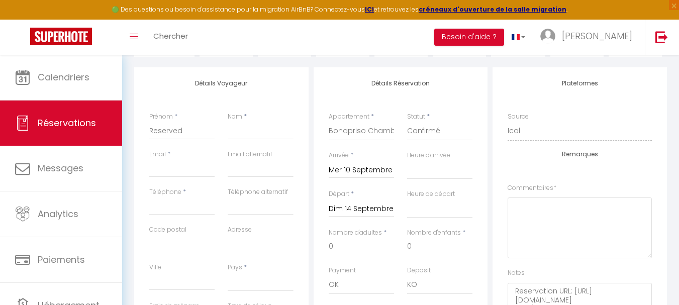
scroll to position [159, 0]
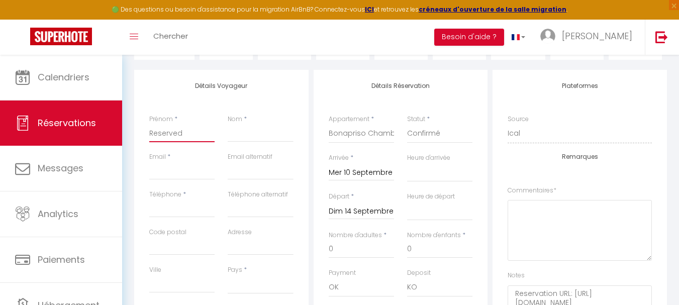
click at [195, 133] on input "Reserved" at bounding box center [181, 133] width 65 height 18
drag, startPoint x: 195, startPoint y: 133, endPoint x: 80, endPoint y: 135, distance: 115.5
click at [80, 135] on div "🟢 Des questions ou besoin d'assistance pour la migration AirBnB? Connectez-vous…" at bounding box center [339, 273] width 679 height 754
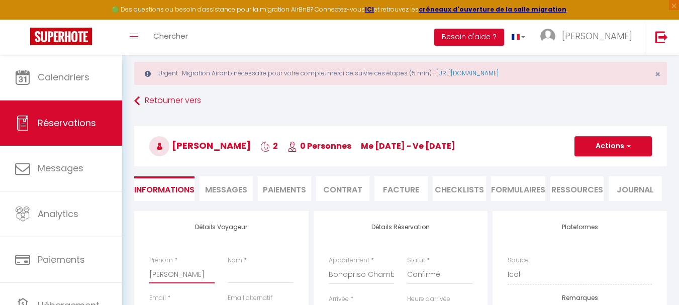
scroll to position [16, 0]
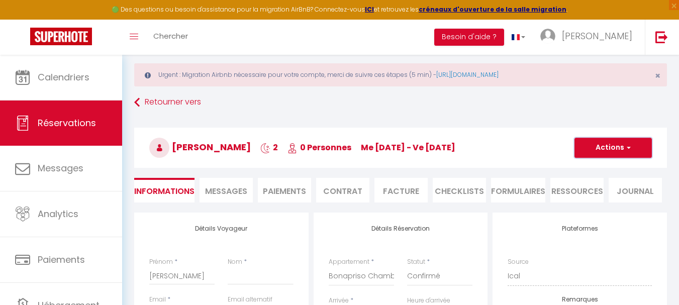
click at [629, 145] on span "button" at bounding box center [627, 147] width 6 height 9
click at [588, 168] on link "Enregistrer" at bounding box center [602, 169] width 79 height 13
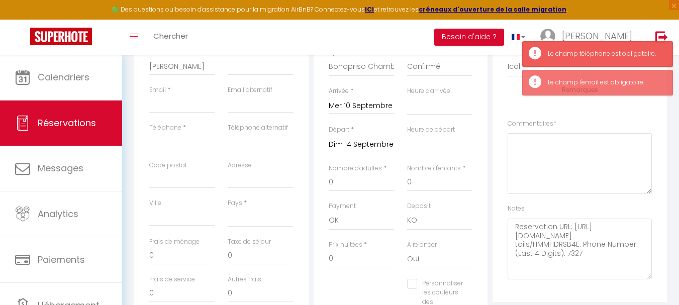
scroll to position [226, 0]
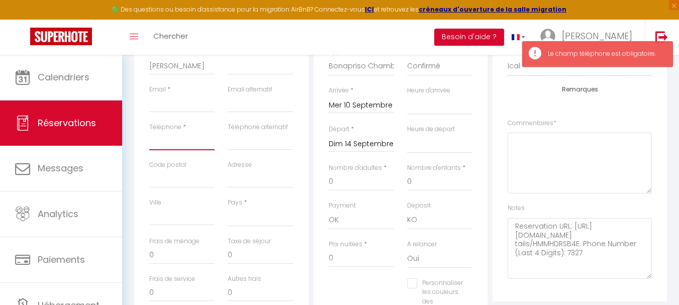
click at [176, 145] on input "Téléphone" at bounding box center [181, 141] width 65 height 18
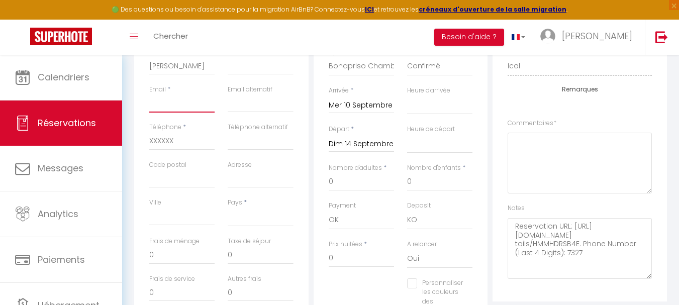
click at [175, 105] on input "Email client" at bounding box center [181, 103] width 65 height 18
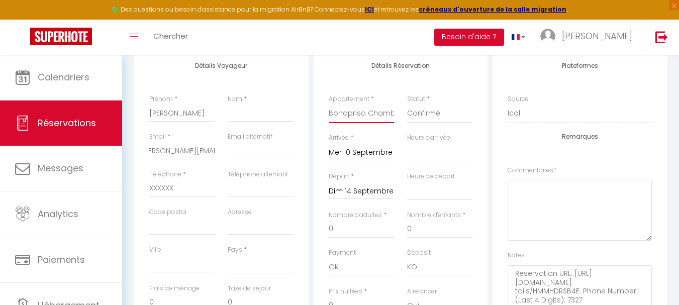
scroll to position [0, 0]
click at [375, 108] on select "Bonapriso Chambre moderne (101) Bonapriso Chambre simple 102 Bonapriso Chambre/…" at bounding box center [361, 113] width 65 height 19
click at [316, 105] on div "Détails Réservation Appartement * Bonapriso Chambre moderne (101) Bonapriso Cha…" at bounding box center [400, 237] width 174 height 374
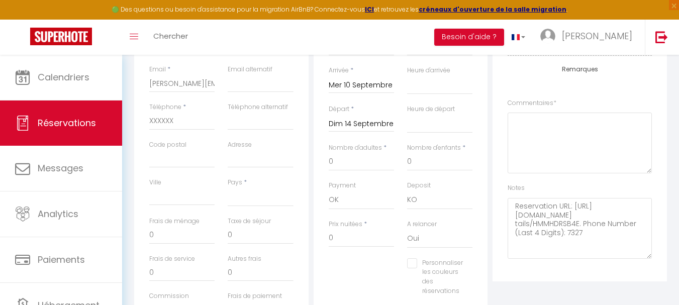
scroll to position [243, 0]
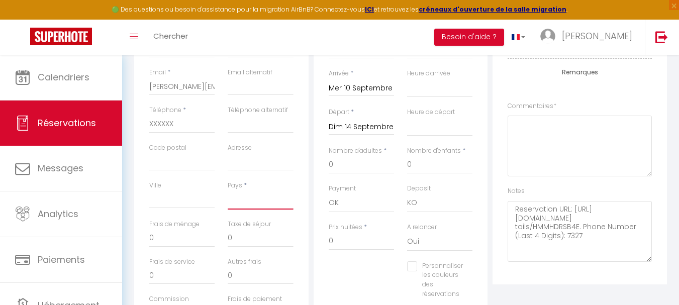
click at [262, 207] on select "[GEOGRAPHIC_DATA] [GEOGRAPHIC_DATA] [GEOGRAPHIC_DATA] [GEOGRAPHIC_DATA] [GEOGRA…" at bounding box center [260, 199] width 65 height 19
click at [228, 190] on select "[GEOGRAPHIC_DATA] [GEOGRAPHIC_DATA] [GEOGRAPHIC_DATA] [GEOGRAPHIC_DATA] [GEOGRA…" at bounding box center [260, 199] width 65 height 19
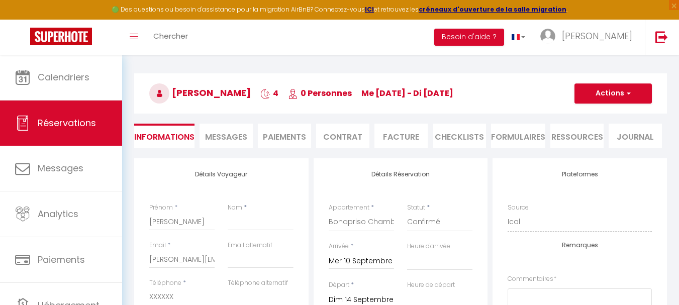
scroll to position [68, 0]
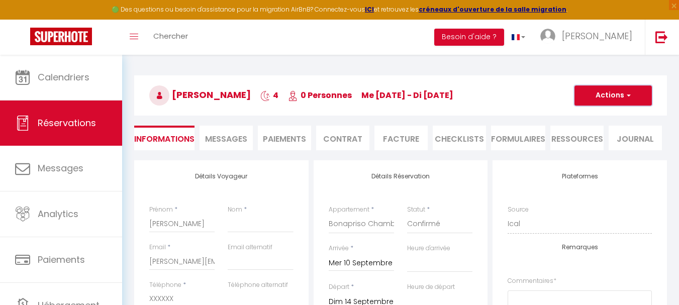
click at [596, 88] on button "Actions" at bounding box center [612, 95] width 77 height 20
click at [585, 119] on link "Enregistrer" at bounding box center [602, 117] width 79 height 13
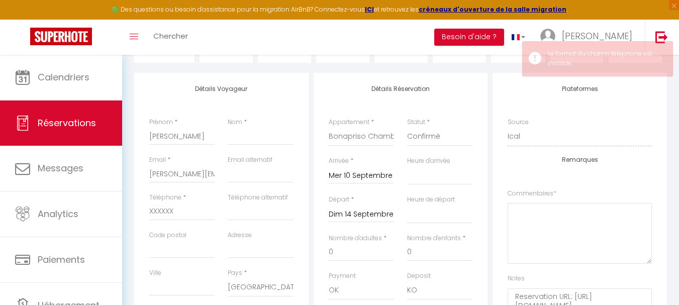
scroll to position [156, 0]
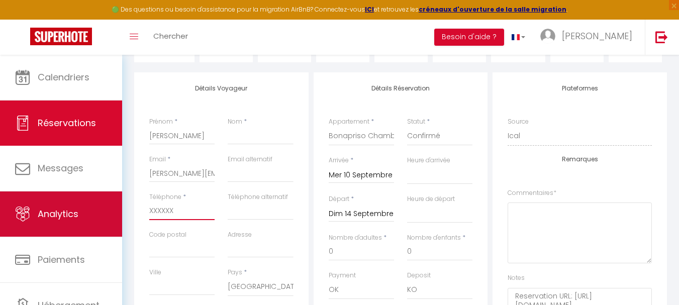
drag, startPoint x: 182, startPoint y: 210, endPoint x: 104, endPoint y: 207, distance: 77.9
click at [104, 207] on div "🟢 Des questions ou besoin d'assistance pour la migration AirBnB? Connectez-vous…" at bounding box center [339, 276] width 679 height 754
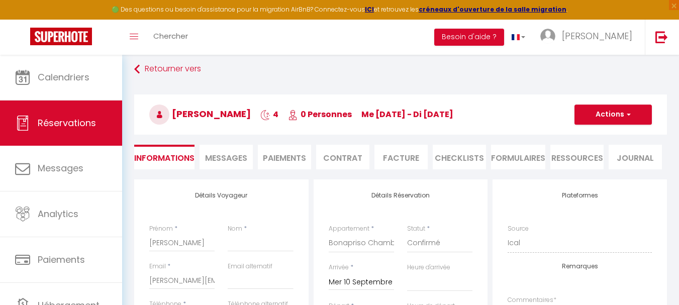
scroll to position [48, 0]
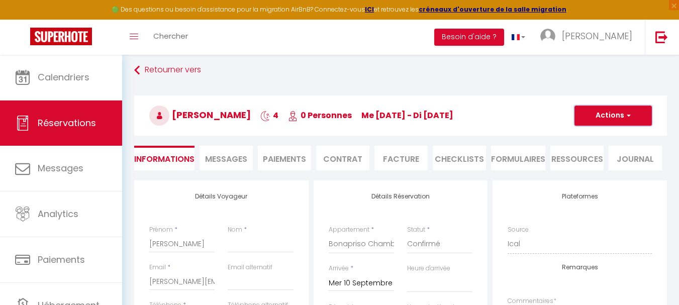
click at [591, 112] on button "Actions" at bounding box center [612, 115] width 77 height 20
click at [583, 139] on link "Enregistrer" at bounding box center [602, 137] width 79 height 13
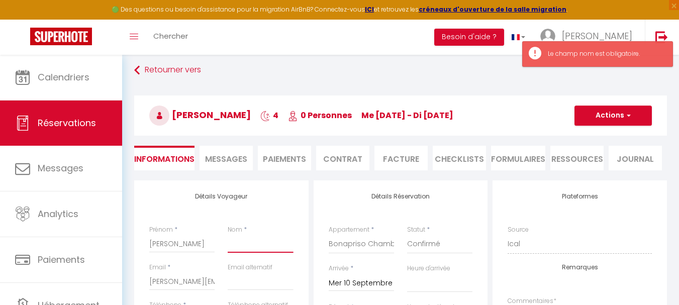
click at [254, 246] on input "Nom" at bounding box center [260, 244] width 65 height 18
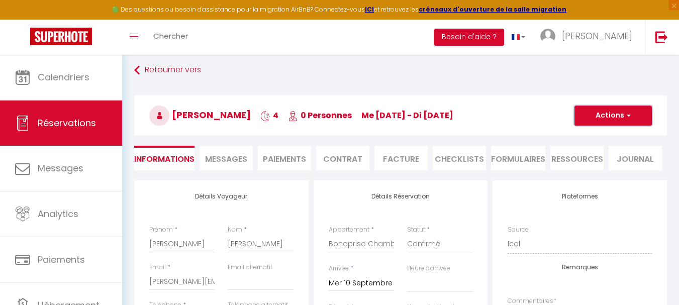
click at [597, 118] on button "Actions" at bounding box center [612, 115] width 77 height 20
click at [587, 137] on link "Enregistrer" at bounding box center [602, 137] width 79 height 13
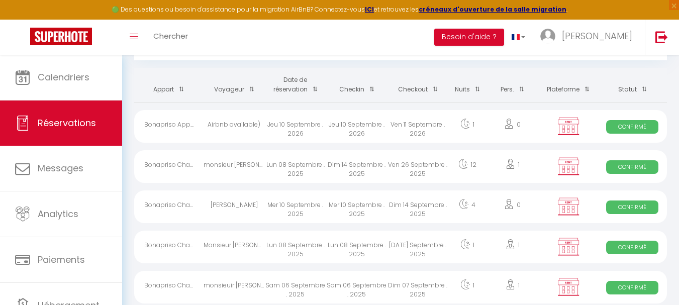
scroll to position [111, 0]
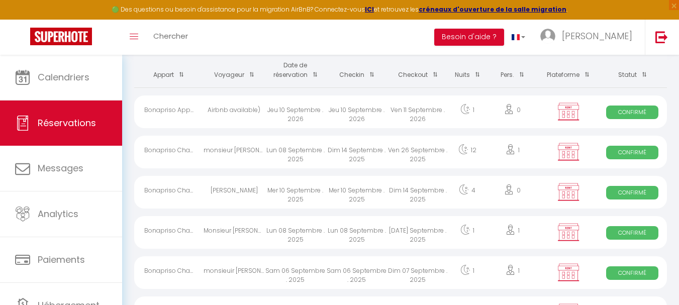
click at [621, 111] on span "Confirmé" at bounding box center [632, 112] width 52 height 14
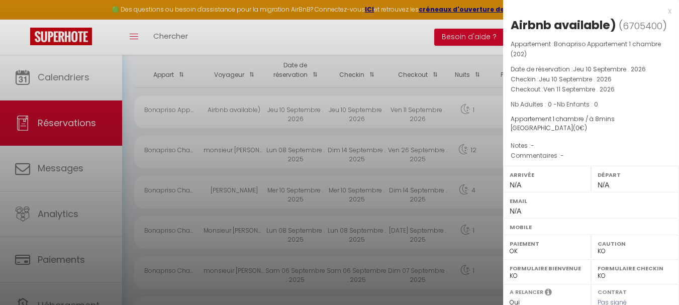
scroll to position [189, 0]
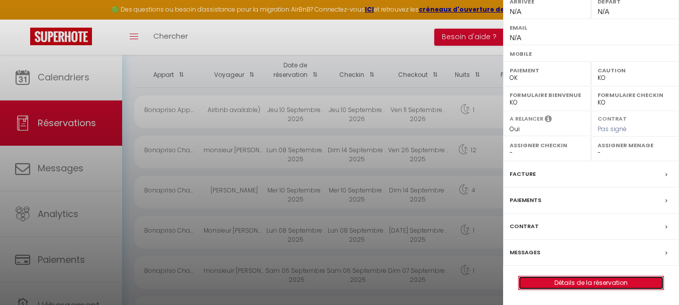
click at [567, 285] on link "Détails de la réservation" at bounding box center [590, 282] width 145 height 13
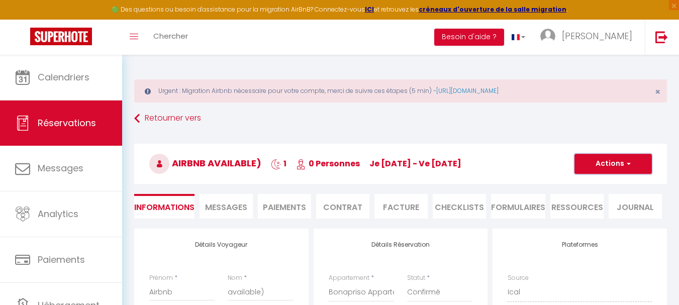
click at [624, 159] on span "button" at bounding box center [627, 163] width 6 height 9
click at [579, 217] on link "Supprimer" at bounding box center [602, 211] width 79 height 13
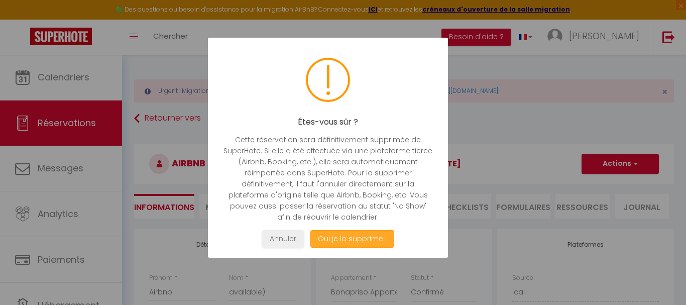
click at [365, 242] on button "Oui je la supprime !" at bounding box center [352, 239] width 84 height 18
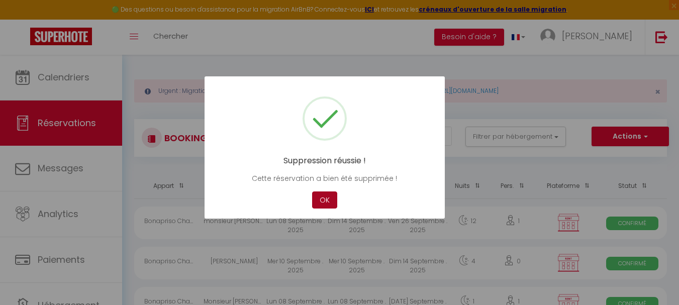
click at [320, 194] on button "OK" at bounding box center [324, 200] width 25 height 18
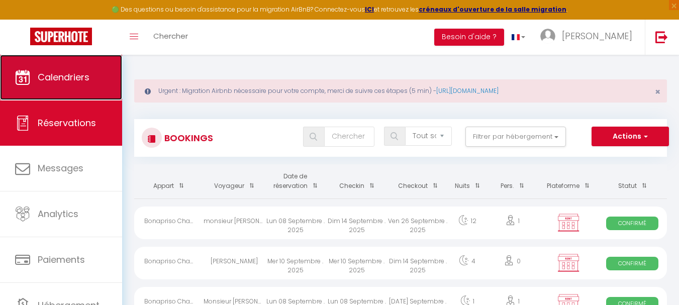
click at [71, 76] on span "Calendriers" at bounding box center [64, 77] width 52 height 13
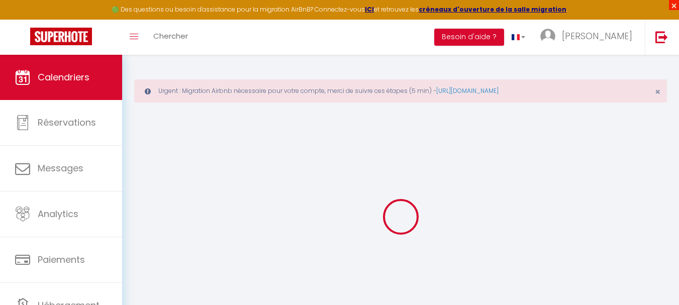
click at [677, 4] on span "×" at bounding box center [674, 5] width 10 height 10
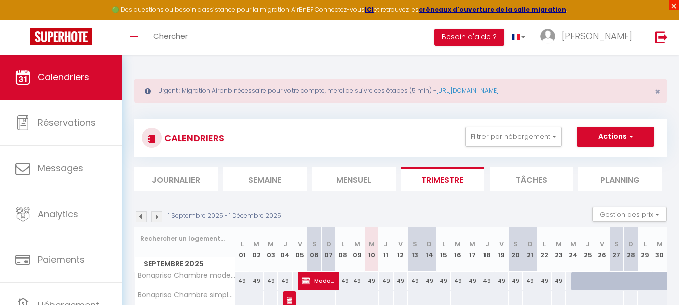
click at [677, 4] on span "×" at bounding box center [674, 5] width 10 height 10
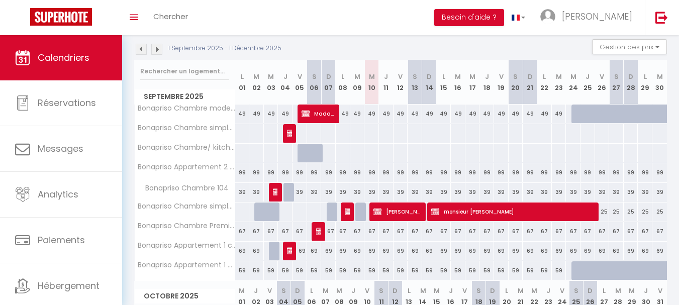
scroll to position [148, 0]
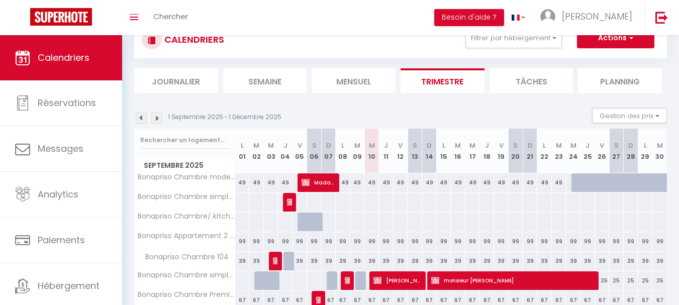
click at [359, 84] on li "Mensuel" at bounding box center [353, 80] width 84 height 25
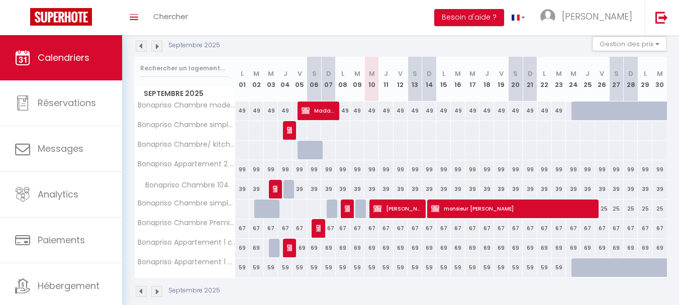
scroll to position [165, 0]
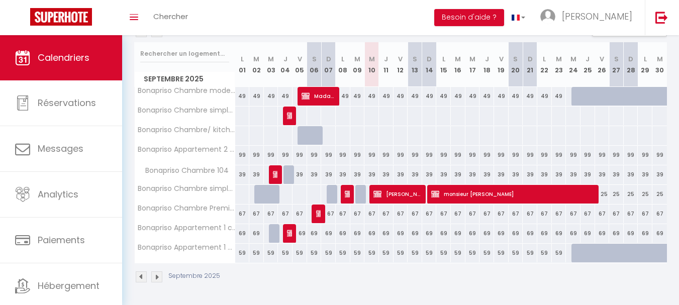
click at [364, 191] on div "25" at bounding box center [371, 194] width 15 height 19
click at [360, 193] on div at bounding box center [362, 194] width 15 height 19
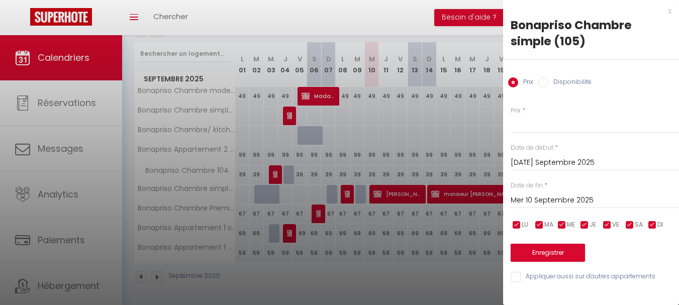
click at [360, 193] on div at bounding box center [339, 152] width 679 height 305
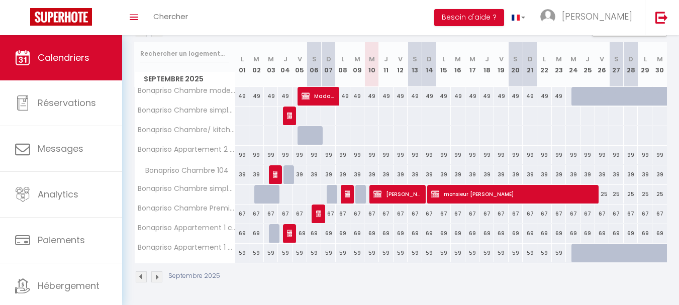
click at [361, 194] on div at bounding box center [362, 194] width 15 height 19
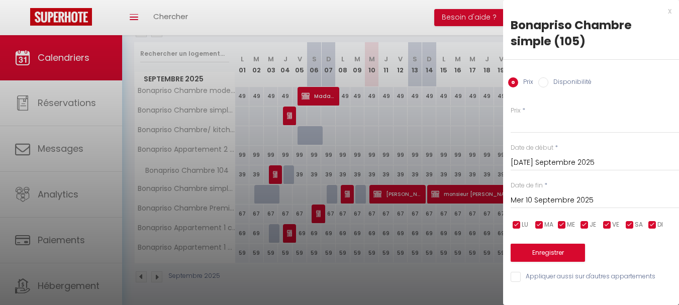
click at [546, 84] on input "Disponibilité" at bounding box center [543, 82] width 10 height 10
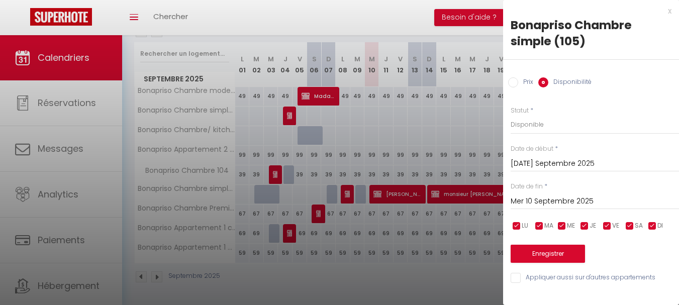
click at [668, 12] on div "x" at bounding box center [587, 11] width 168 height 12
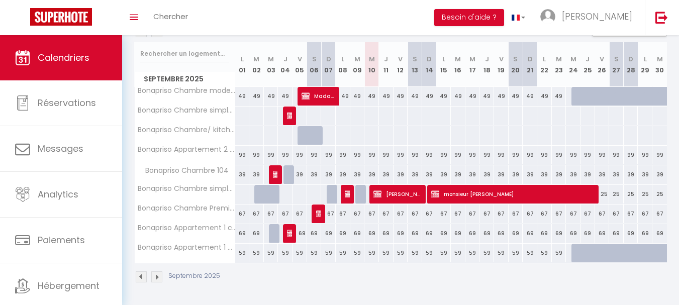
click at [577, 94] on div at bounding box center [578, 96] width 15 height 19
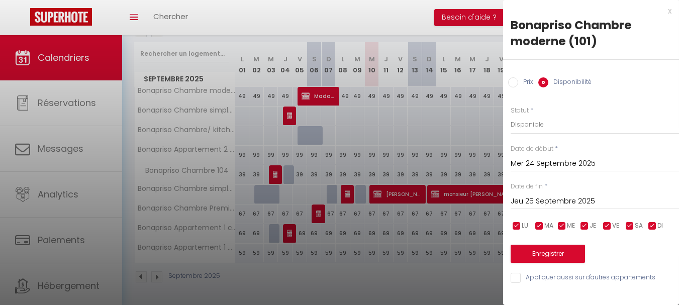
click at [431, 25] on div at bounding box center [339, 152] width 679 height 305
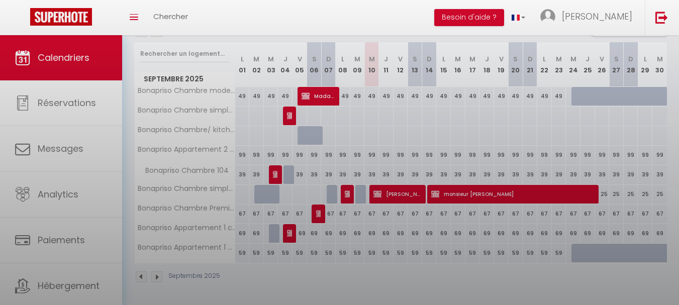
click at [431, 25] on div at bounding box center [339, 152] width 679 height 305
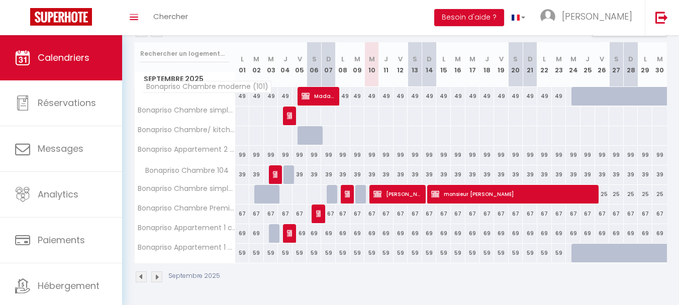
click at [208, 87] on span "Bonapriso Chambre moderne (101)" at bounding box center [206, 87] width 129 height 12
click at [206, 252] on th "Bonapriso Appartement 1 Chambre (203)" at bounding box center [185, 253] width 100 height 19
click at [207, 250] on span "Bonapriso Appartement 1 Chambre (203)" at bounding box center [218, 244] width 152 height 12
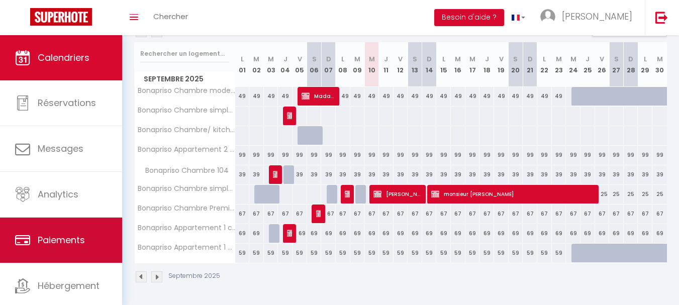
scroll to position [48, 0]
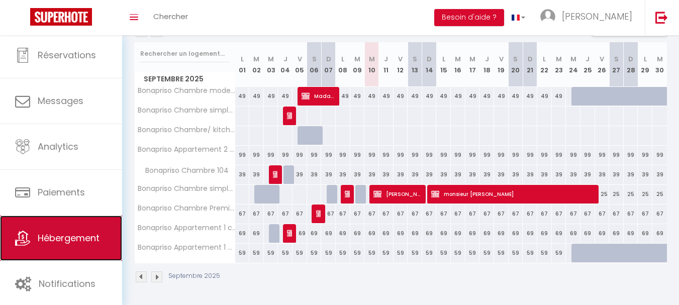
click at [79, 235] on span "Hébergement" at bounding box center [69, 238] width 62 height 13
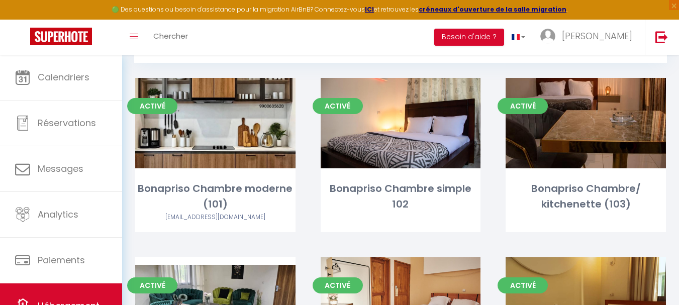
scroll to position [100, 0]
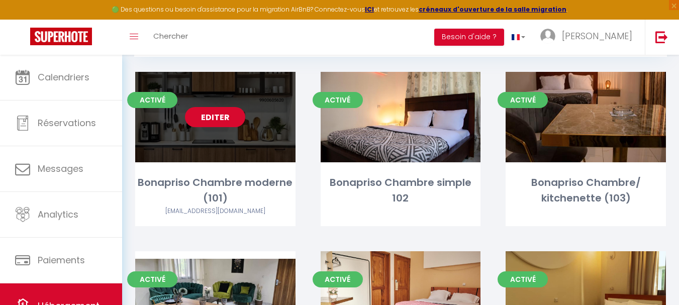
click at [217, 117] on link "Editer" at bounding box center [215, 117] width 60 height 20
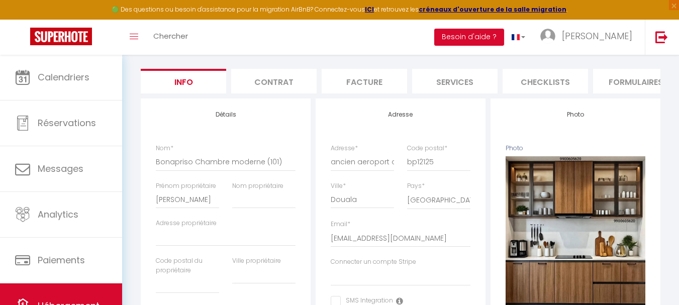
scroll to position [125, 0]
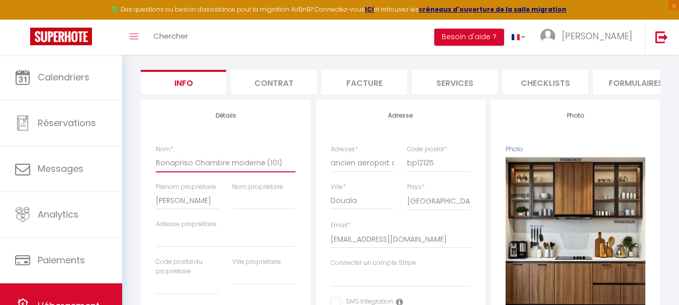
click at [265, 171] on input "Bonapriso Chambre moderne (101)" at bounding box center [226, 163] width 140 height 18
drag, startPoint x: 265, startPoint y: 171, endPoint x: 230, endPoint y: 176, distance: 35.5
click at [230, 172] on input "Bonapriso Chambre moderne (101)" at bounding box center [226, 163] width 140 height 18
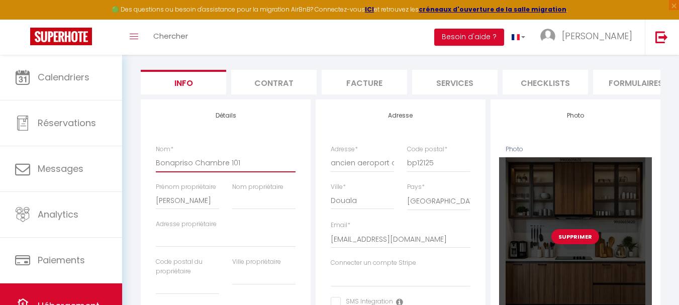
drag, startPoint x: 230, startPoint y: 175, endPoint x: 502, endPoint y: 172, distance: 272.8
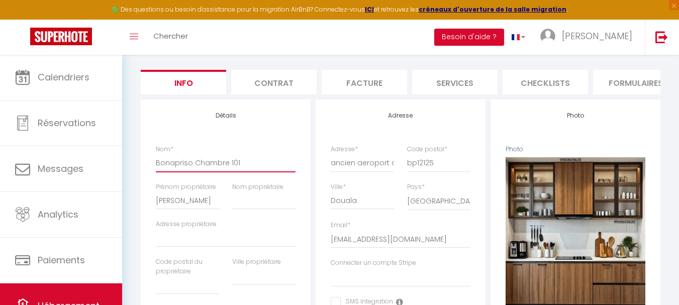
click at [254, 170] on input "Bonapriso Chambre 101" at bounding box center [226, 163] width 140 height 18
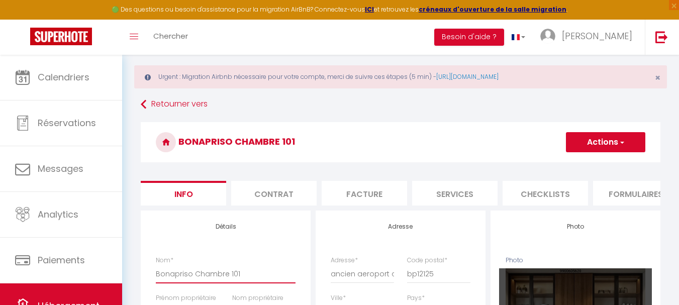
scroll to position [0, 0]
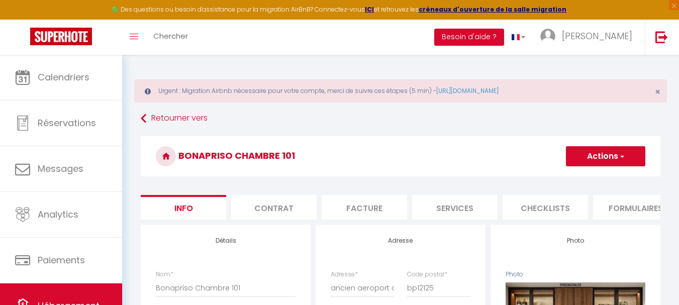
click at [588, 163] on button "Actions" at bounding box center [605, 156] width 79 height 20
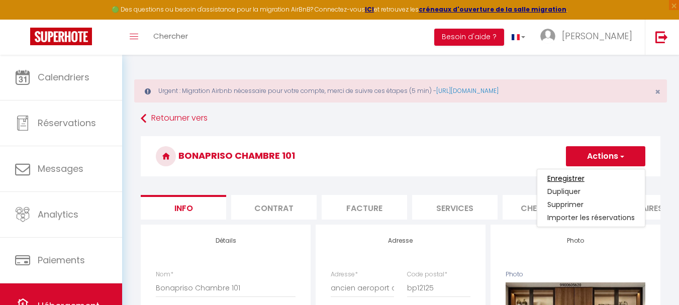
click at [580, 177] on input "Enregistrer" at bounding box center [565, 178] width 37 height 10
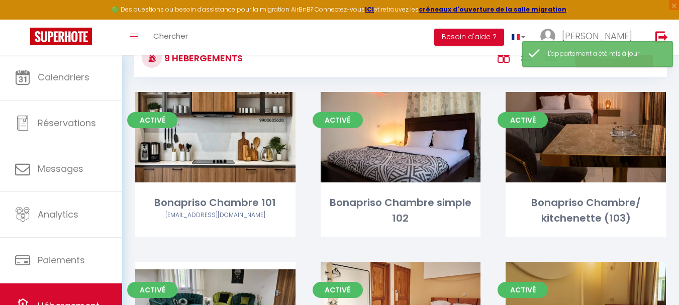
scroll to position [80, 0]
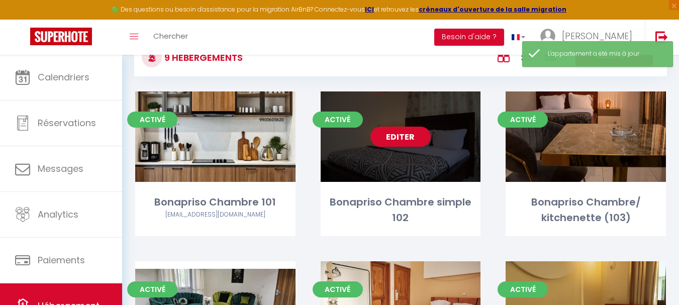
click at [417, 203] on div "Bonapriso Chambre simple 102" at bounding box center [400, 210] width 160 height 32
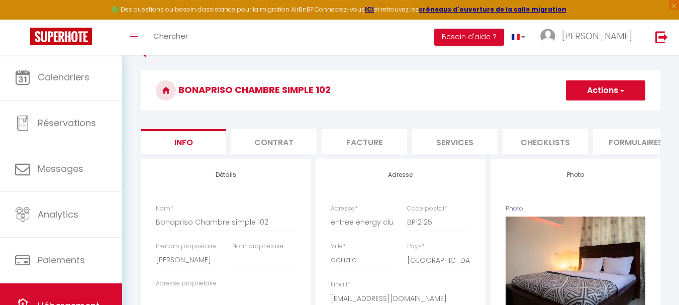
scroll to position [66, 0]
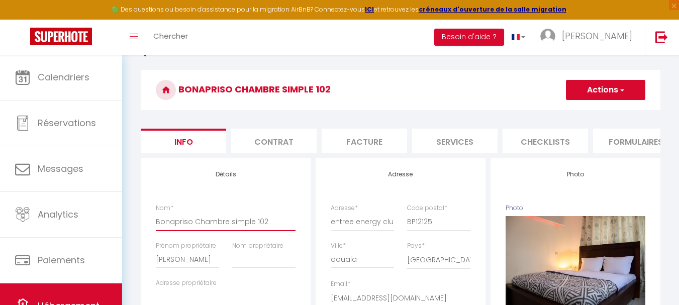
click at [245, 229] on input "Bonapriso Chambre simple 102" at bounding box center [226, 221] width 140 height 18
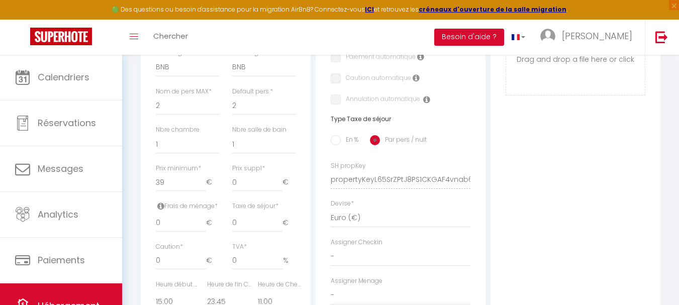
scroll to position [391, 0]
click at [166, 188] on input "39" at bounding box center [181, 182] width 50 height 18
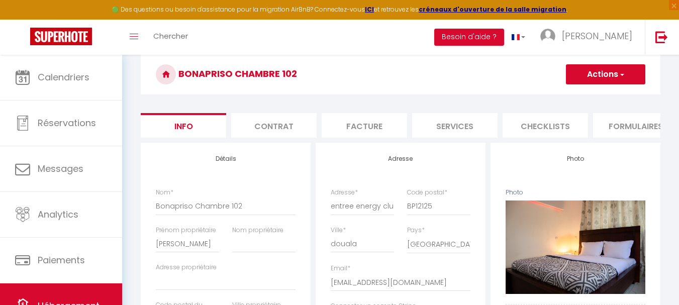
scroll to position [0, 0]
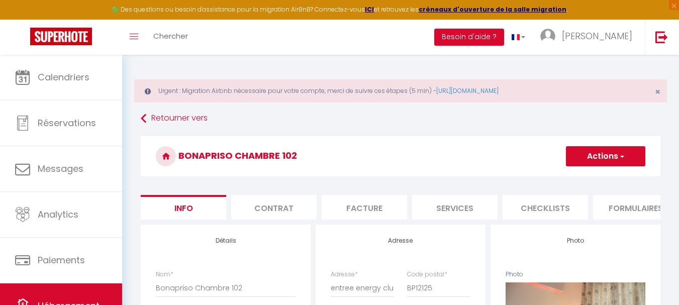
click at [596, 157] on button "Actions" at bounding box center [605, 156] width 79 height 20
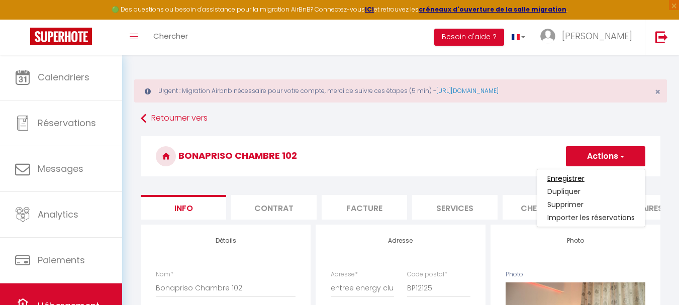
click at [579, 178] on input "Enregistrer" at bounding box center [565, 178] width 37 height 10
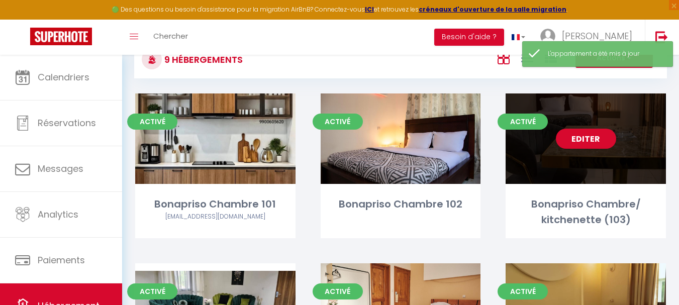
scroll to position [79, 0]
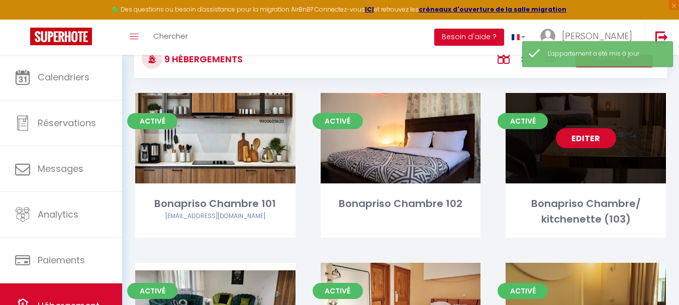
click at [580, 142] on link "Editer" at bounding box center [586, 138] width 60 height 20
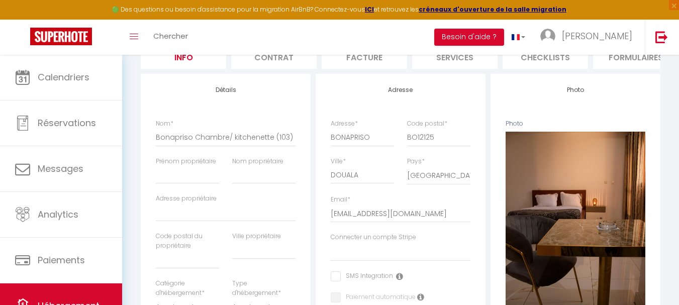
scroll to position [151, 0]
click at [273, 146] on input "Bonapriso Chambre/ kitchenette (103)" at bounding box center [226, 137] width 140 height 18
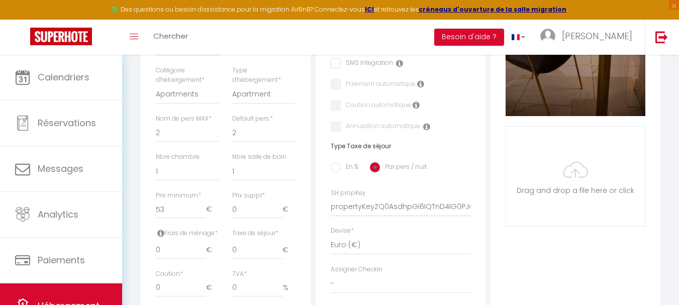
scroll to position [392, 0]
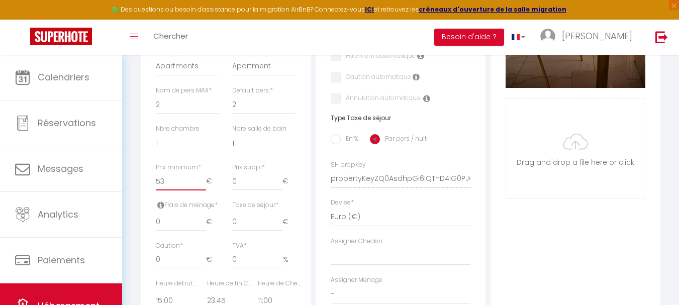
click at [166, 189] on input "53" at bounding box center [181, 181] width 50 height 18
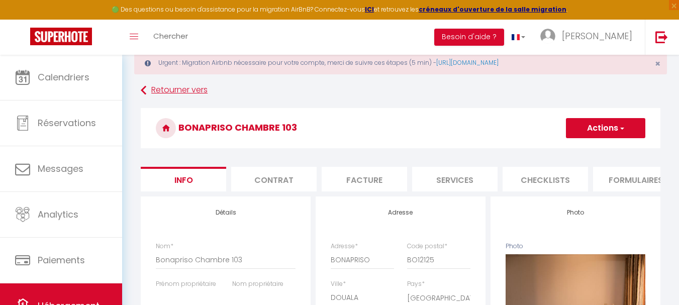
scroll to position [22, 0]
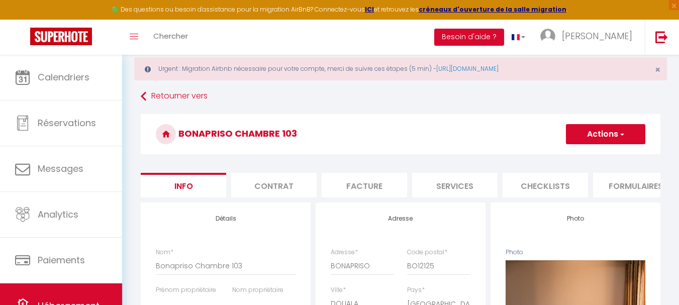
click at [590, 128] on button "Actions" at bounding box center [605, 134] width 79 height 20
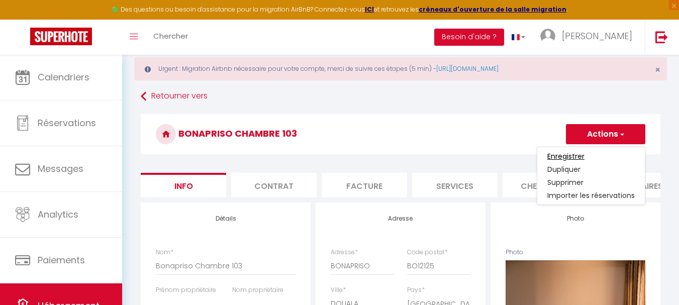
click at [572, 157] on input "Enregistrer" at bounding box center [565, 156] width 37 height 10
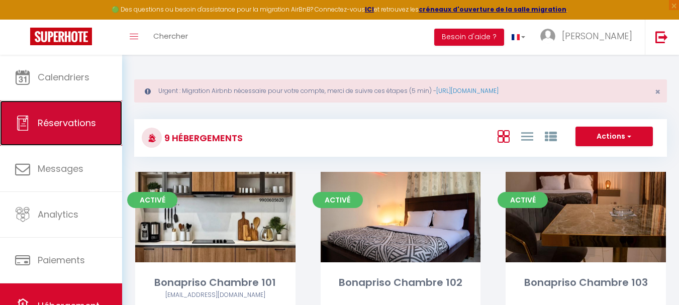
click at [55, 122] on span "Réservations" at bounding box center [67, 123] width 58 height 13
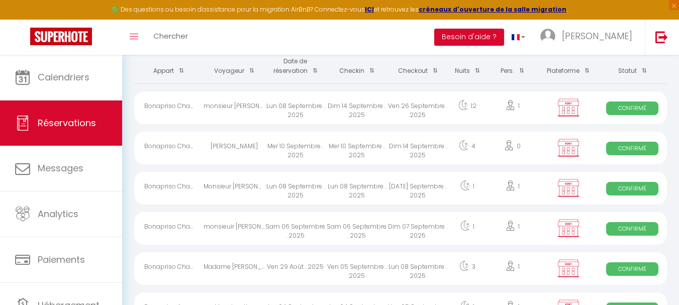
scroll to position [116, 0]
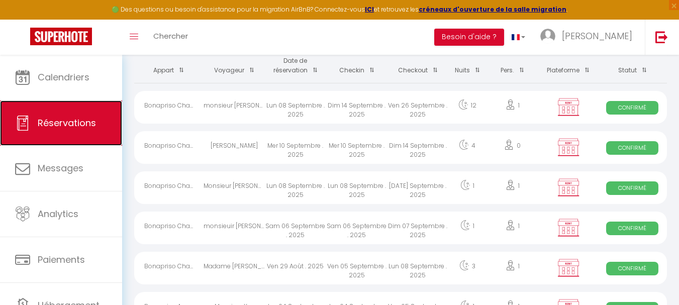
click at [78, 122] on span "Réservations" at bounding box center [67, 123] width 58 height 13
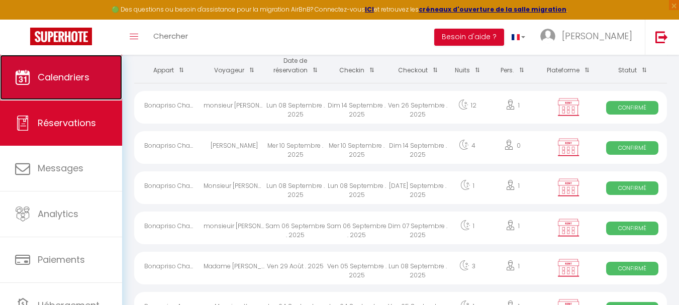
click at [86, 82] on span "Calendriers" at bounding box center [64, 77] width 52 height 13
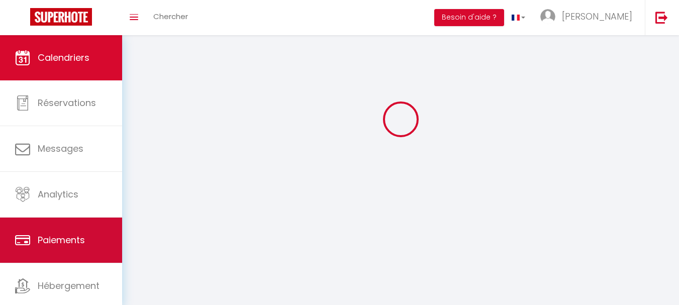
scroll to position [25, 0]
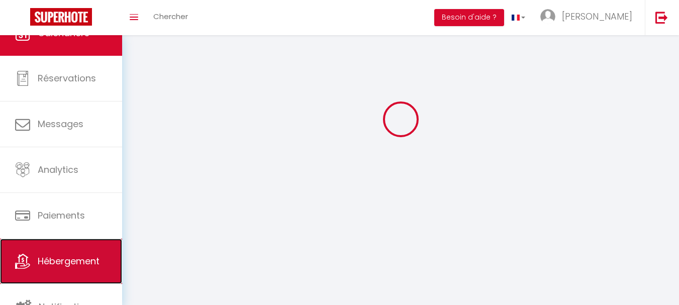
click at [65, 259] on span "Hébergement" at bounding box center [69, 261] width 62 height 13
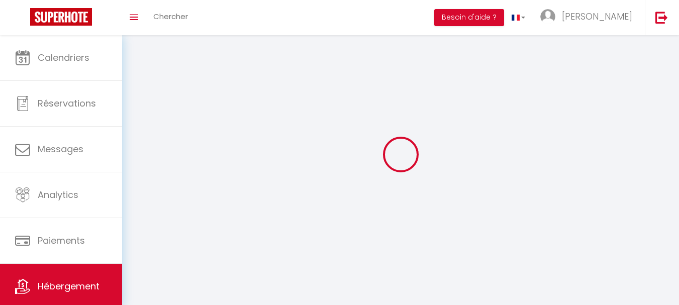
drag, startPoint x: 263, startPoint y: 115, endPoint x: 220, endPoint y: 71, distance: 61.5
click at [220, 71] on div at bounding box center [400, 154] width 532 height 214
